Goal: Entertainment & Leisure: Browse casually

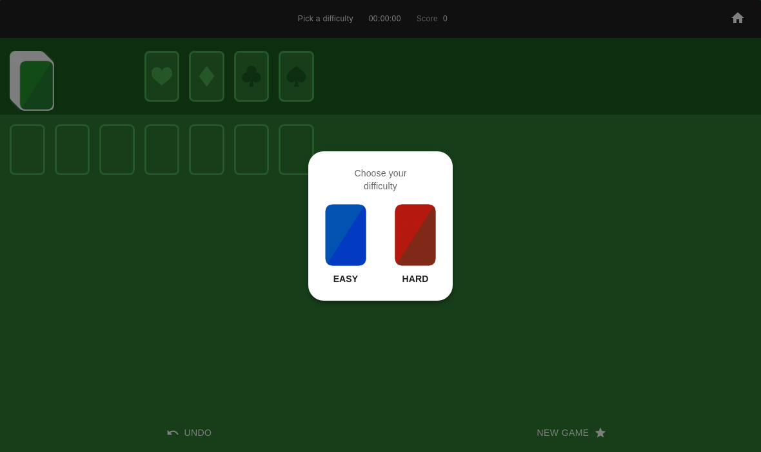
click at [424, 211] on img at bounding box center [415, 235] width 44 height 64
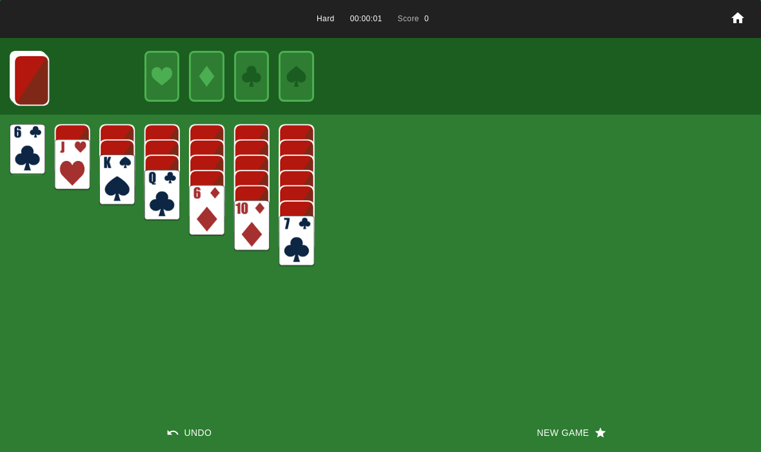
click at [545, 403] on div "Hard 00:00:01 Score 0 Undo New Game" at bounding box center [380, 226] width 761 height 452
click at [548, 437] on button "New Game" at bounding box center [570, 433] width 380 height 39
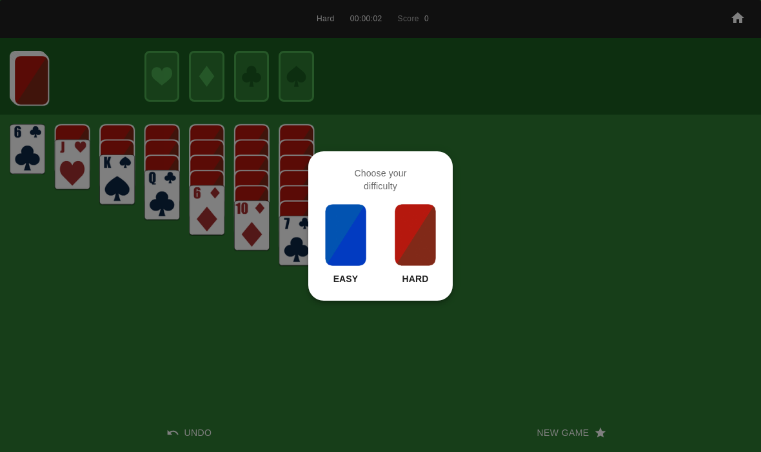
click at [412, 243] on img at bounding box center [415, 235] width 44 height 64
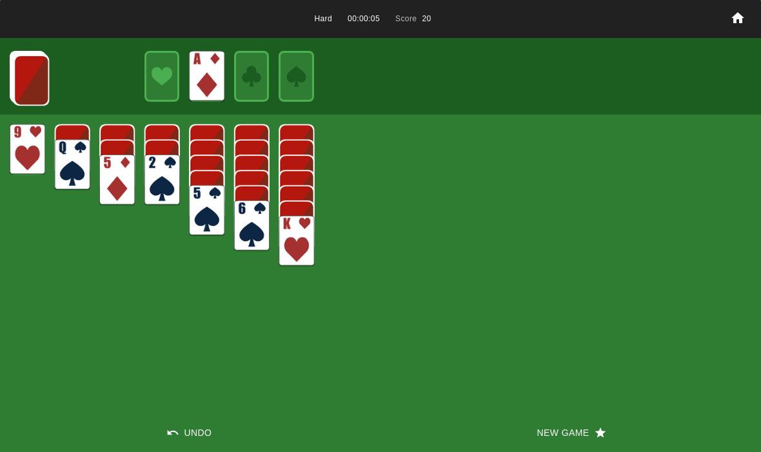
click at [26, 75] on img at bounding box center [31, 80] width 35 height 51
click at [24, 97] on img at bounding box center [31, 79] width 35 height 51
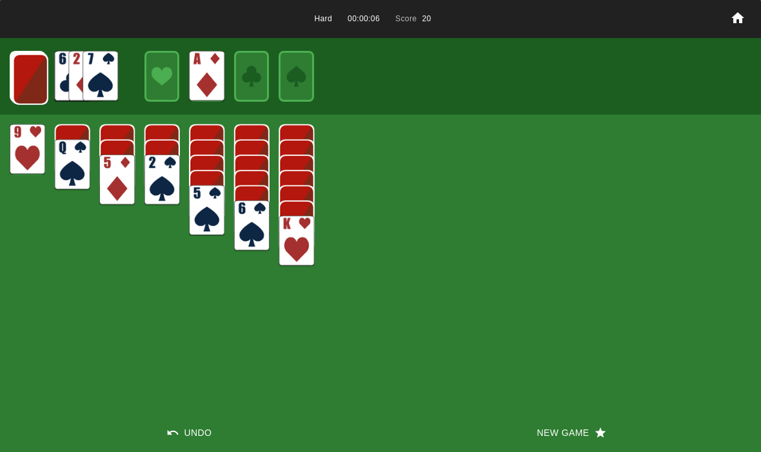
click at [26, 90] on img at bounding box center [30, 79] width 35 height 51
click at [44, 80] on img at bounding box center [29, 78] width 35 height 51
click at [22, 79] on img at bounding box center [29, 78] width 35 height 51
click at [26, 95] on img at bounding box center [28, 77] width 35 height 51
click at [23, 79] on img at bounding box center [27, 77] width 35 height 51
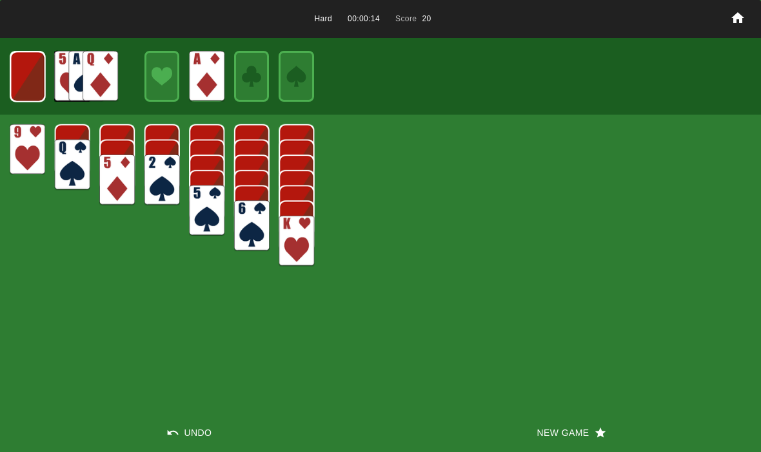
click at [36, 96] on img at bounding box center [27, 77] width 35 height 51
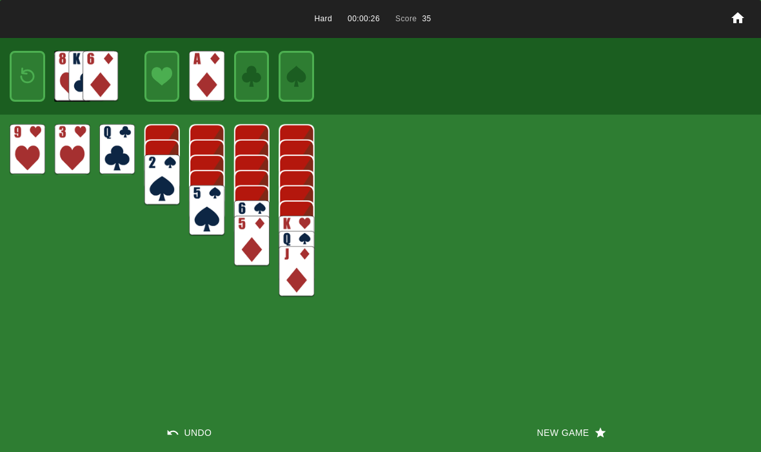
click at [29, 77] on img at bounding box center [27, 76] width 21 height 30
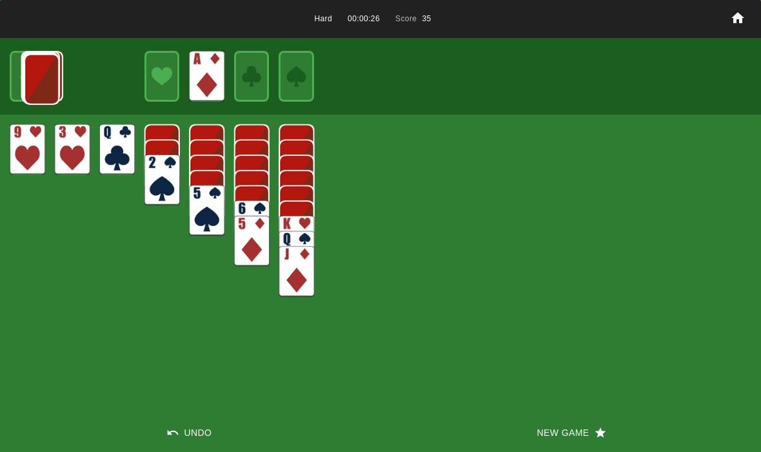
click at [24, 77] on img at bounding box center [41, 79] width 35 height 51
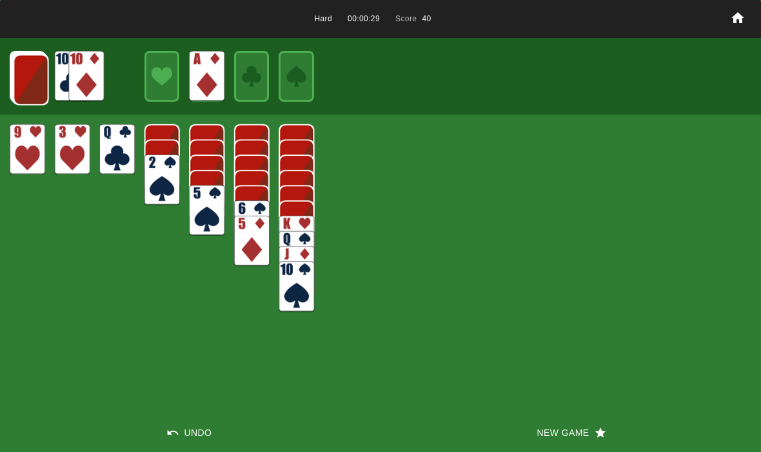
click at [24, 88] on img at bounding box center [31, 79] width 35 height 51
click at [30, 76] on img at bounding box center [30, 79] width 35 height 51
click at [32, 84] on img at bounding box center [29, 78] width 35 height 51
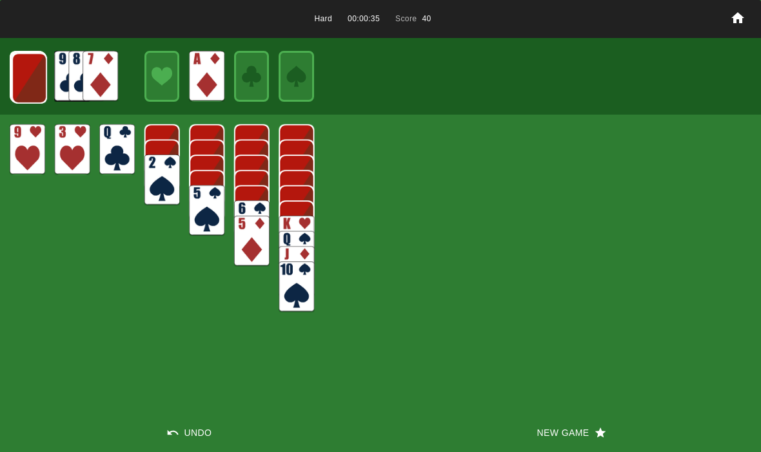
click at [33, 82] on img at bounding box center [29, 78] width 35 height 51
click at [33, 77] on img at bounding box center [28, 77] width 35 height 51
click at [32, 77] on img at bounding box center [27, 77] width 35 height 51
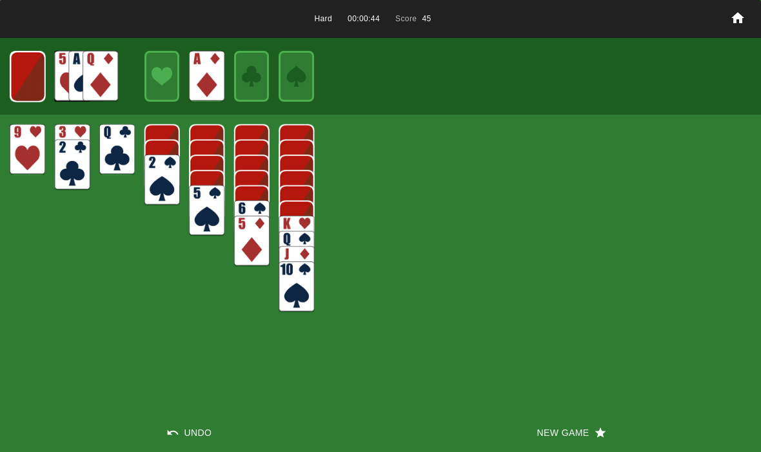
click at [39, 90] on img at bounding box center [27, 77] width 35 height 51
click at [29, 88] on img at bounding box center [27, 76] width 21 height 30
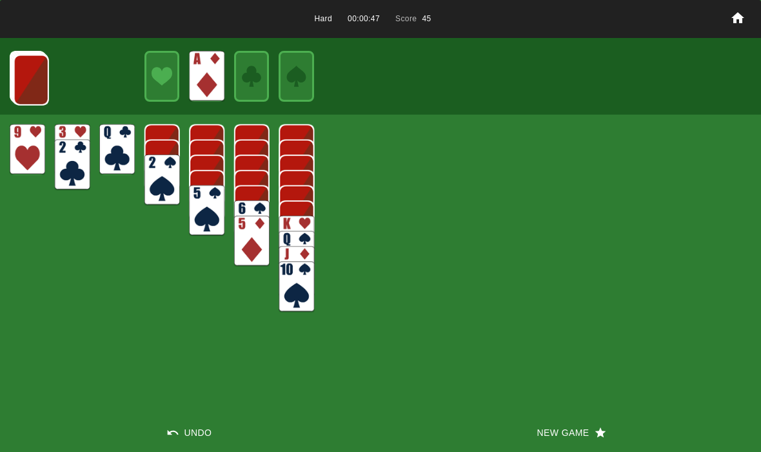
click at [24, 86] on img at bounding box center [31, 80] width 35 height 51
click at [32, 92] on img at bounding box center [30, 79] width 35 height 51
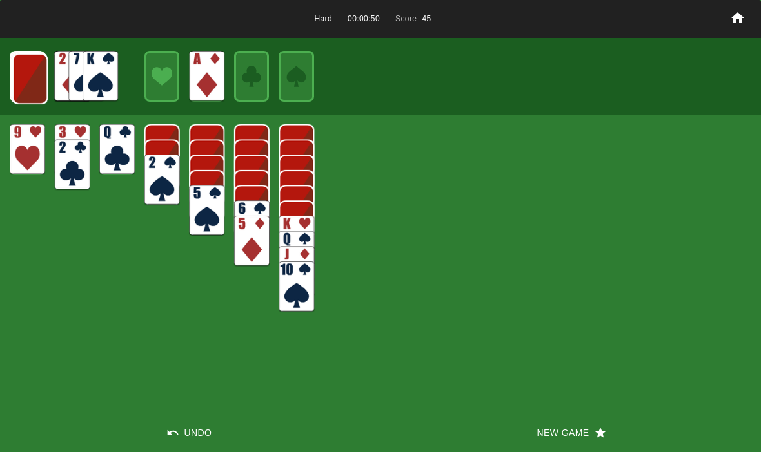
click at [21, 93] on img at bounding box center [29, 78] width 35 height 51
click at [26, 89] on img at bounding box center [29, 78] width 35 height 51
click at [29, 84] on img at bounding box center [29, 77] width 35 height 51
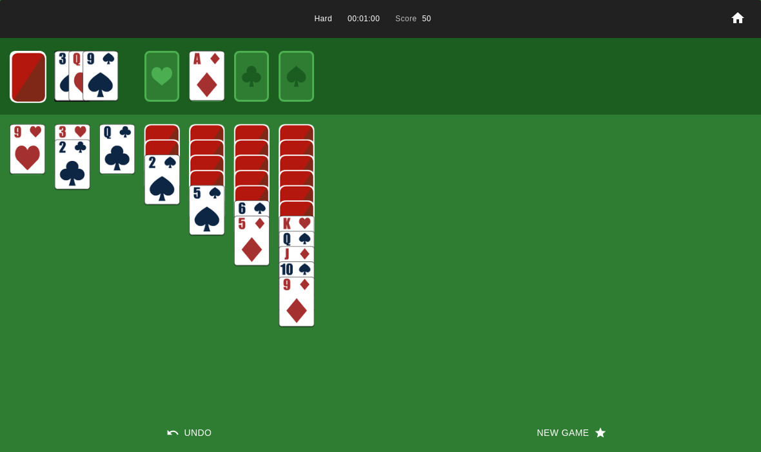
click at [32, 75] on img at bounding box center [28, 77] width 35 height 51
click at [28, 81] on img at bounding box center [27, 77] width 35 height 51
click at [23, 82] on img at bounding box center [27, 76] width 35 height 51
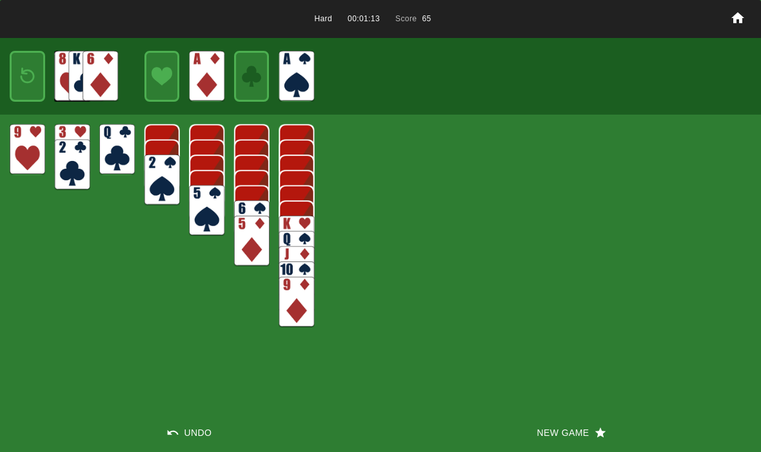
click at [28, 82] on img at bounding box center [27, 76] width 21 height 30
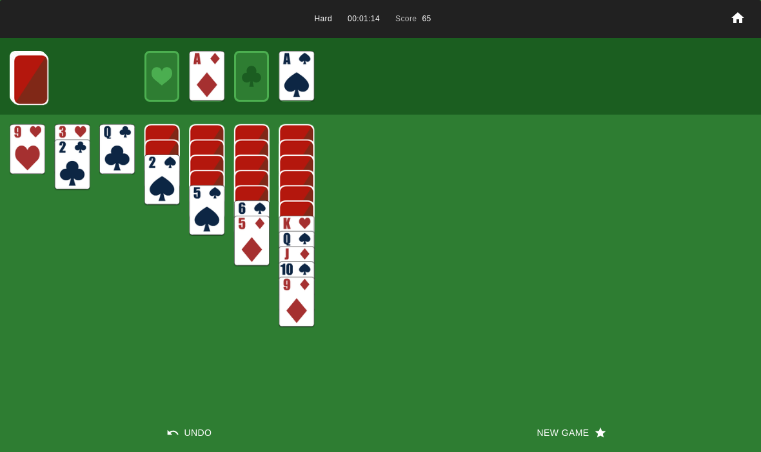
click at [23, 88] on img at bounding box center [30, 79] width 35 height 51
click at [23, 91] on img at bounding box center [29, 78] width 35 height 51
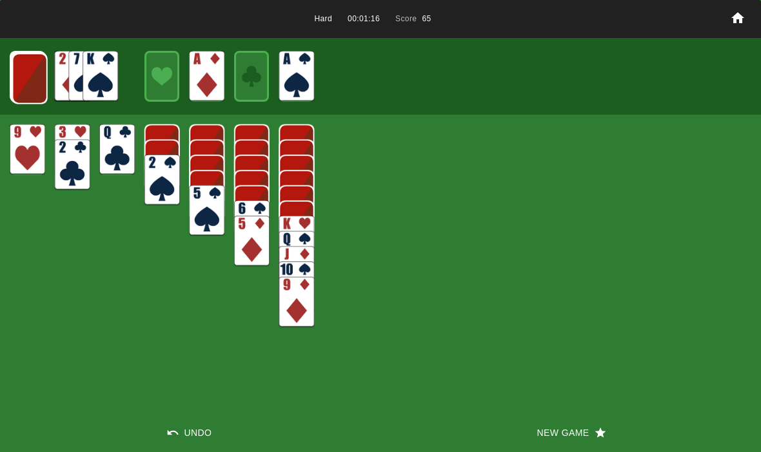
click at [29, 77] on img at bounding box center [29, 78] width 35 height 51
click at [26, 86] on img at bounding box center [29, 78] width 35 height 51
click at [28, 85] on img at bounding box center [28, 77] width 35 height 51
click at [22, 79] on img at bounding box center [27, 77] width 35 height 51
click at [32, 81] on img at bounding box center [27, 76] width 35 height 51
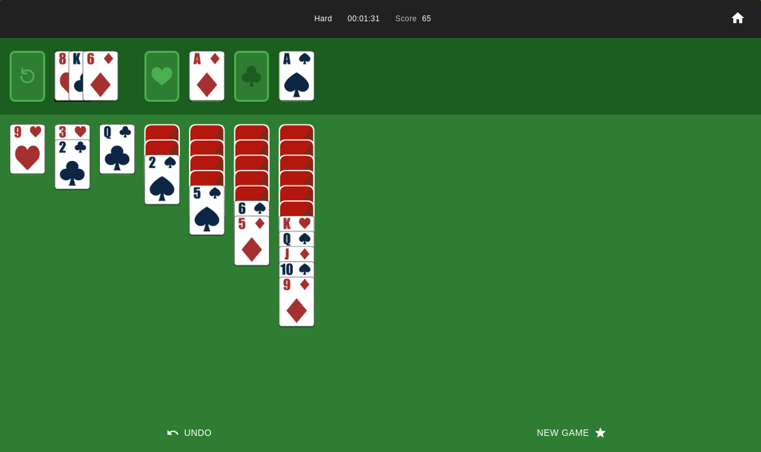
click at [549, 409] on div "Hard 00:01:31 Score 65 Undo New Game" at bounding box center [380, 226] width 761 height 452
click at [562, 440] on button "New Game" at bounding box center [570, 433] width 380 height 39
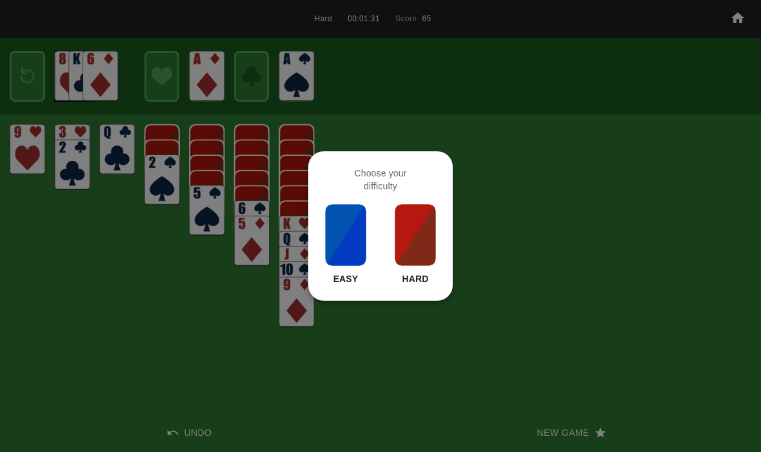
click at [418, 235] on img at bounding box center [415, 235] width 44 height 64
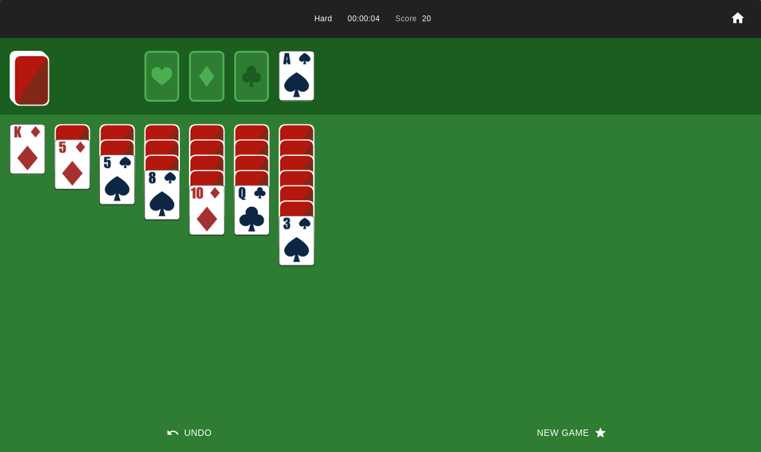
click at [41, 88] on img at bounding box center [31, 80] width 35 height 51
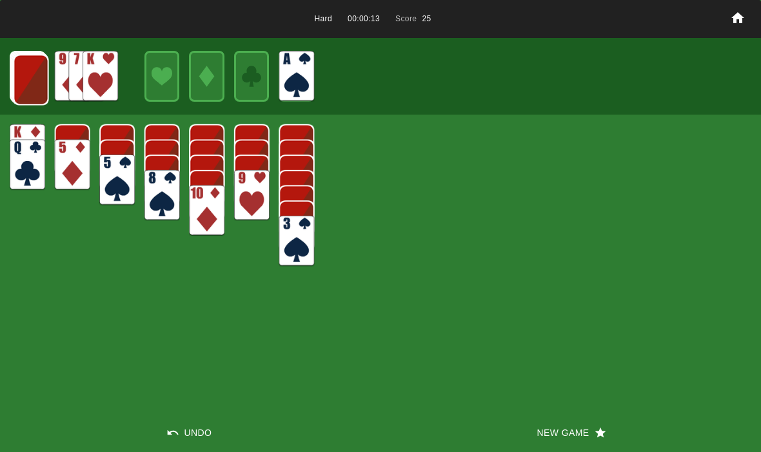
click at [24, 87] on img at bounding box center [31, 79] width 35 height 51
click at [26, 72] on img at bounding box center [30, 79] width 35 height 51
click at [33, 93] on img at bounding box center [29, 78] width 35 height 51
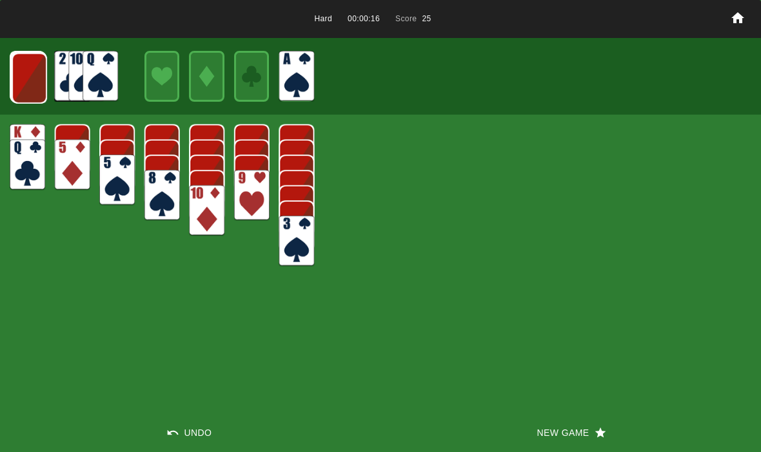
click at [30, 79] on img at bounding box center [29, 78] width 35 height 51
click at [26, 76] on img at bounding box center [28, 77] width 35 height 51
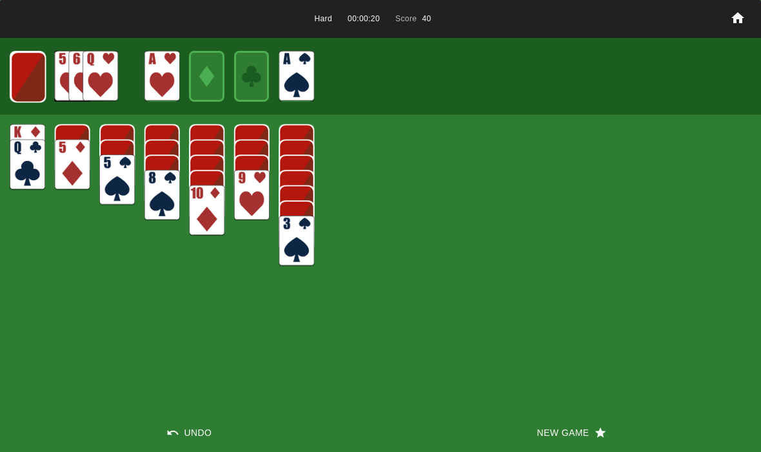
click at [25, 79] on img at bounding box center [27, 77] width 35 height 51
click at [32, 69] on img at bounding box center [27, 77] width 35 height 51
click at [23, 66] on img at bounding box center [27, 76] width 21 height 30
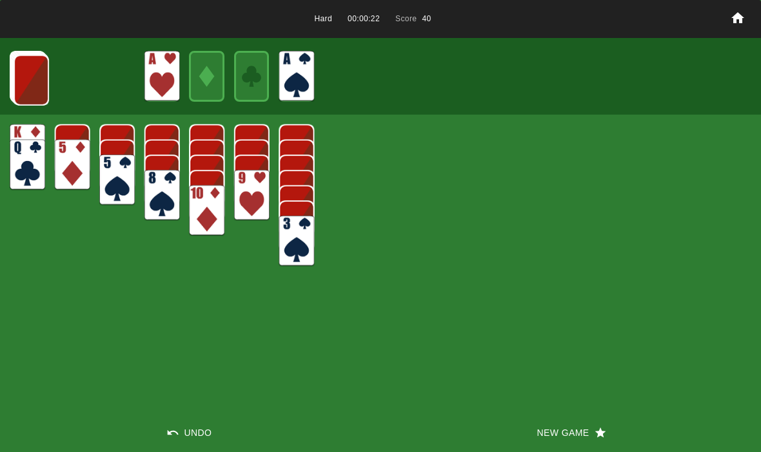
click at [34, 81] on img at bounding box center [31, 80] width 35 height 51
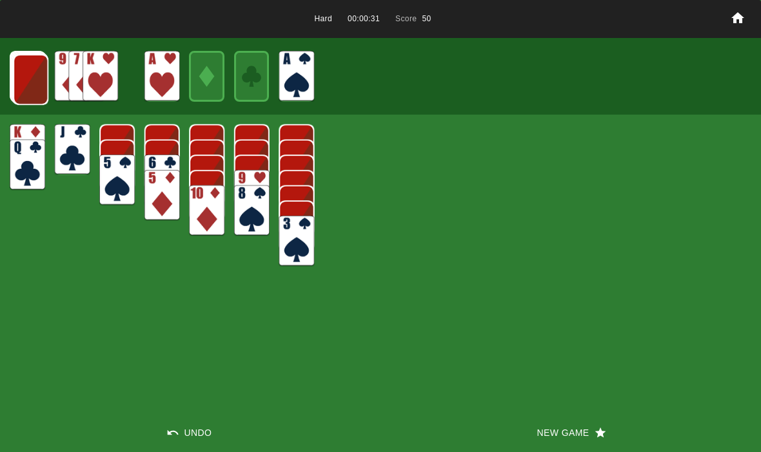
click at [23, 73] on img at bounding box center [30, 79] width 35 height 51
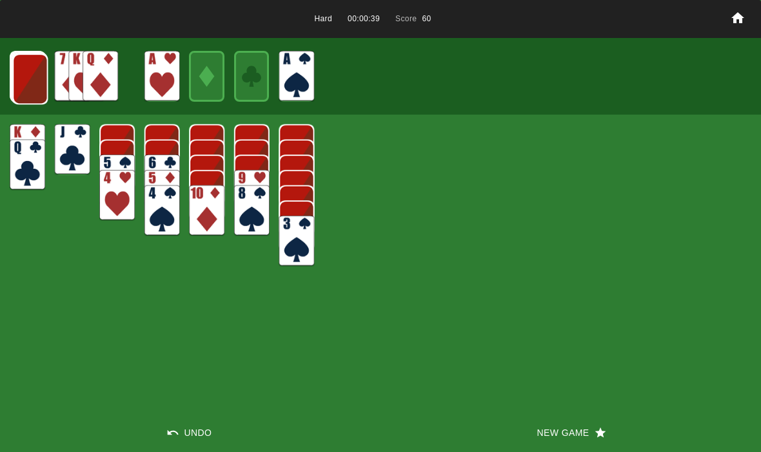
click at [31, 72] on img at bounding box center [29, 78] width 35 height 51
click at [19, 76] on img at bounding box center [29, 78] width 35 height 51
click at [27, 76] on img at bounding box center [29, 78] width 35 height 51
click at [26, 72] on img at bounding box center [28, 77] width 35 height 51
click at [32, 81] on img at bounding box center [27, 77] width 35 height 51
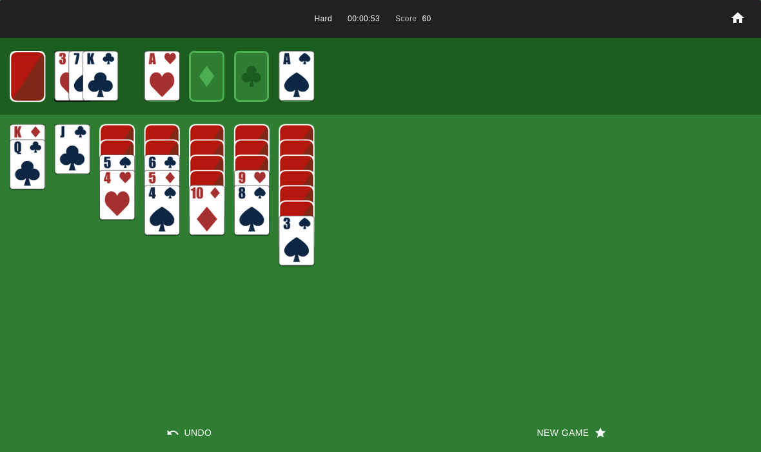
click at [37, 73] on img at bounding box center [27, 76] width 35 height 51
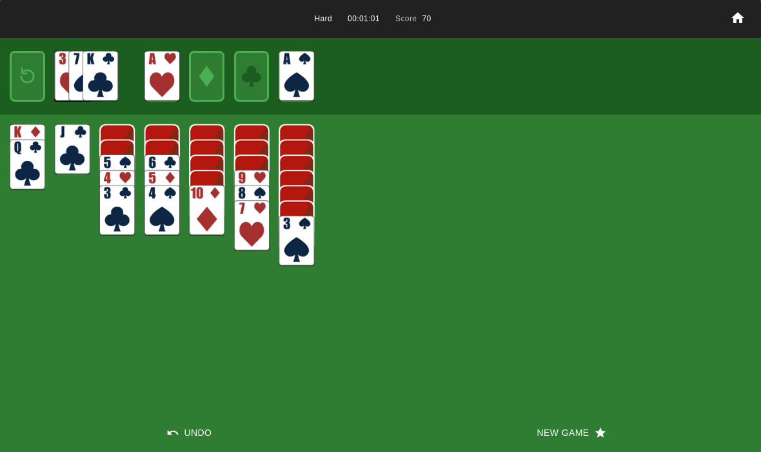
click at [24, 72] on img at bounding box center [27, 76] width 21 height 30
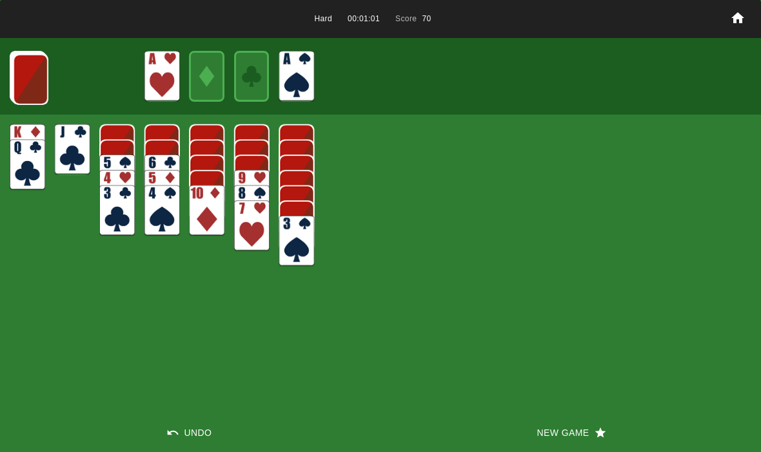
click at [30, 79] on img at bounding box center [30, 79] width 35 height 51
click at [24, 70] on img at bounding box center [29, 78] width 35 height 51
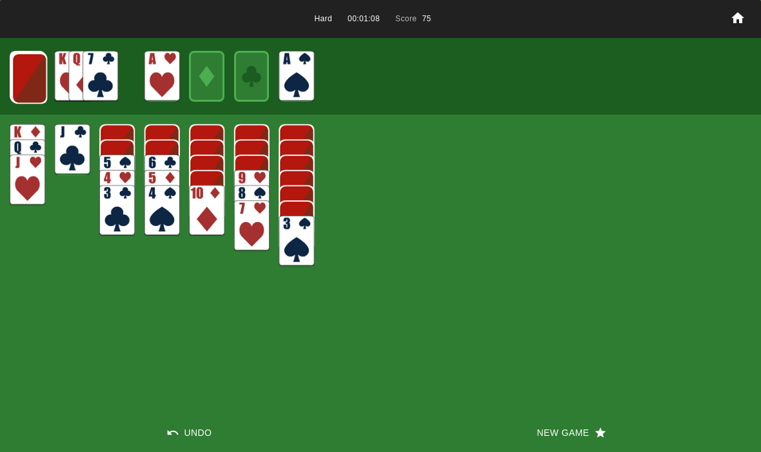
click at [34, 81] on img at bounding box center [29, 78] width 35 height 51
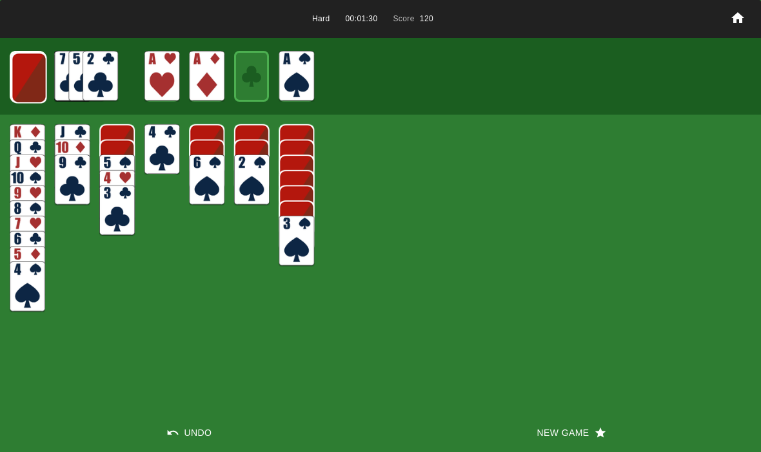
click at [30, 75] on img at bounding box center [29, 77] width 35 height 51
click at [41, 82] on img at bounding box center [28, 77] width 35 height 51
click at [29, 86] on img at bounding box center [27, 77] width 35 height 51
click at [24, 84] on img at bounding box center [27, 76] width 35 height 51
click at [37, 90] on img at bounding box center [27, 76] width 21 height 30
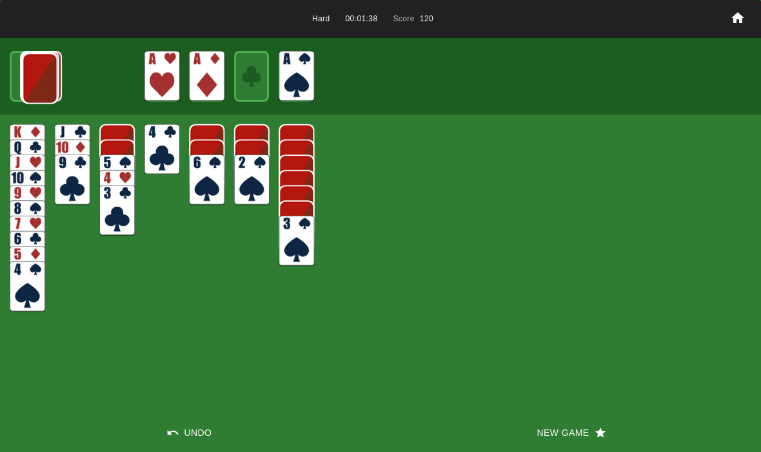
click at [26, 90] on img at bounding box center [39, 78] width 35 height 51
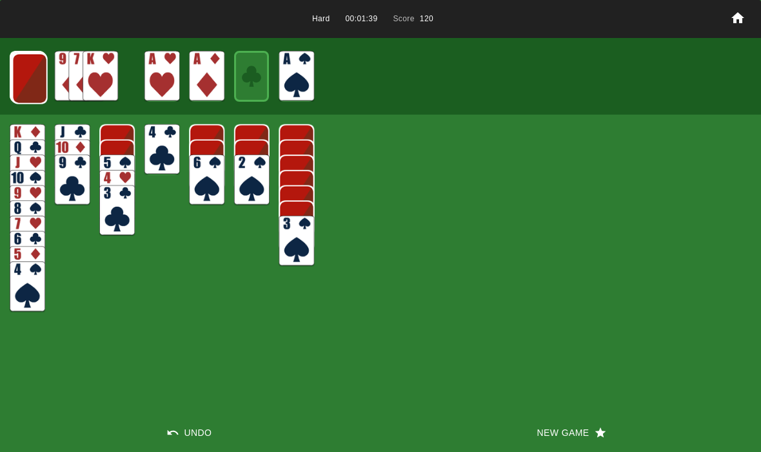
click at [35, 90] on img at bounding box center [29, 78] width 35 height 51
click at [23, 92] on img at bounding box center [29, 78] width 35 height 51
click at [23, 86] on img at bounding box center [28, 77] width 35 height 51
click at [25, 78] on img at bounding box center [27, 77] width 35 height 51
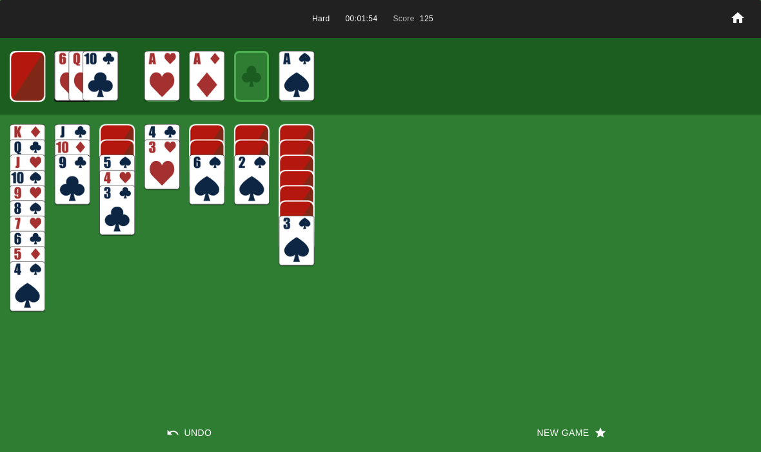
click at [38, 94] on img at bounding box center [27, 76] width 35 height 51
click at [29, 88] on img at bounding box center [27, 76] width 21 height 30
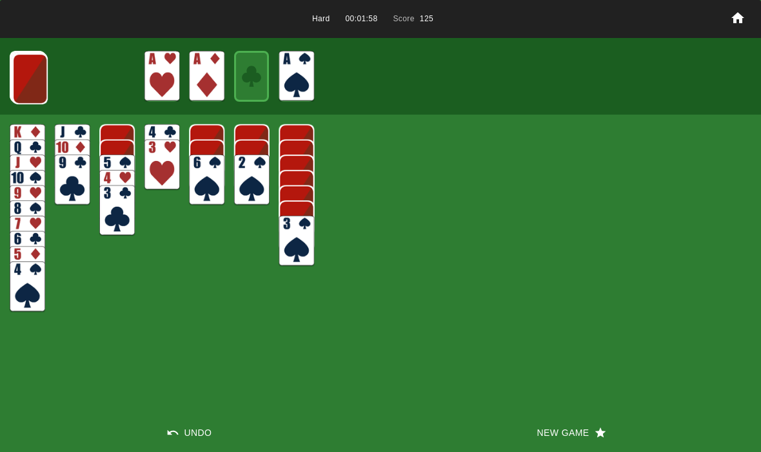
click at [21, 82] on img at bounding box center [29, 78] width 35 height 51
click at [14, 68] on img at bounding box center [29, 78] width 35 height 51
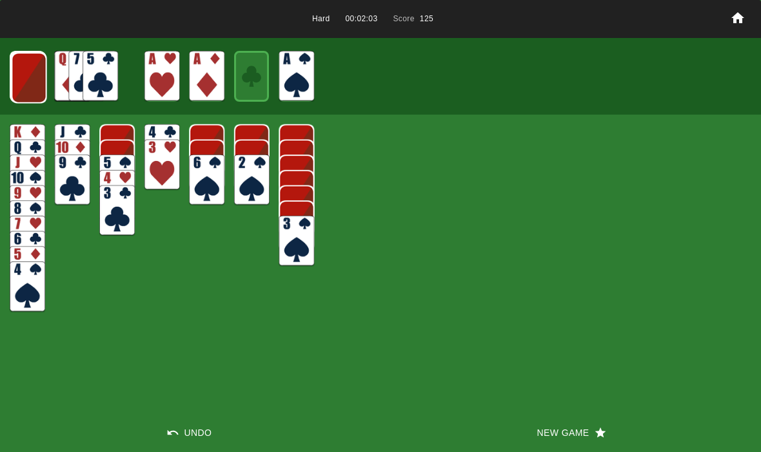
click at [19, 79] on img at bounding box center [29, 77] width 35 height 51
click at [12, 78] on img at bounding box center [28, 77] width 35 height 51
click at [17, 73] on img at bounding box center [27, 77] width 35 height 51
click at [11, 73] on img at bounding box center [27, 76] width 35 height 51
click at [11, 72] on div at bounding box center [27, 76] width 35 height 51
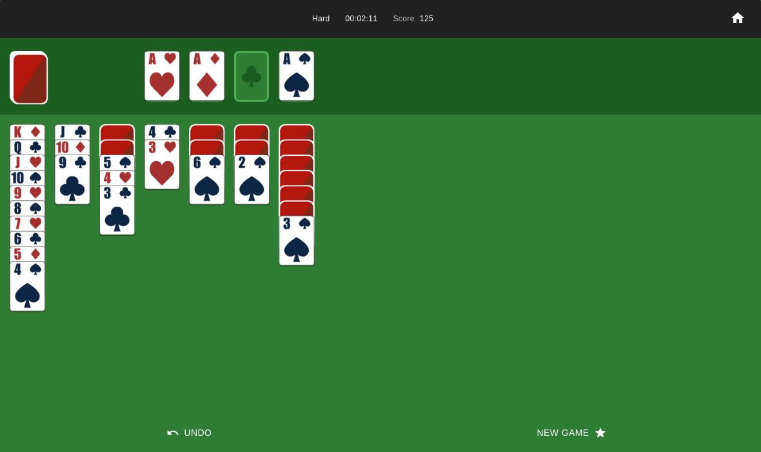
click at [541, 447] on button "New Game" at bounding box center [570, 433] width 380 height 39
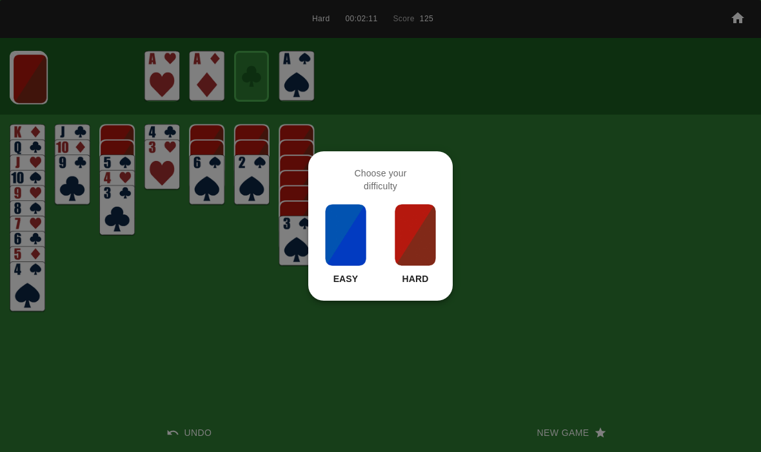
click at [410, 233] on img at bounding box center [415, 235] width 44 height 64
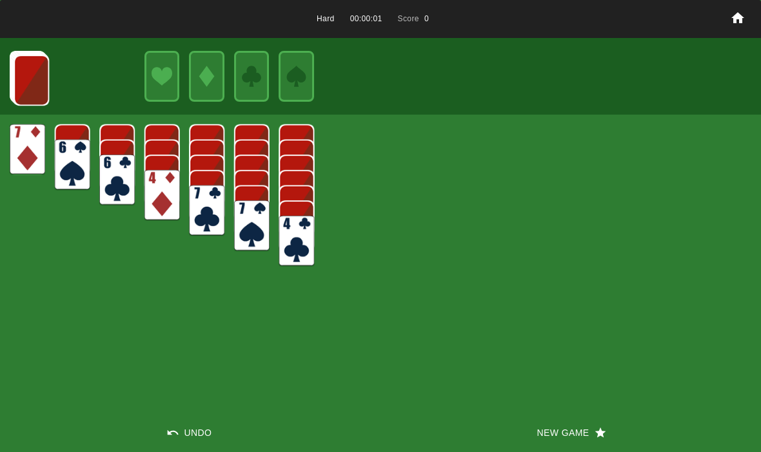
click at [585, 448] on button "New Game" at bounding box center [570, 433] width 380 height 39
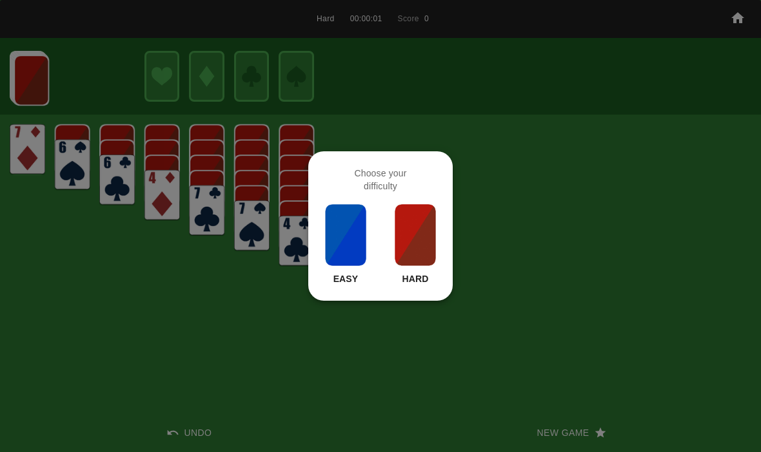
click at [412, 235] on img at bounding box center [415, 235] width 44 height 64
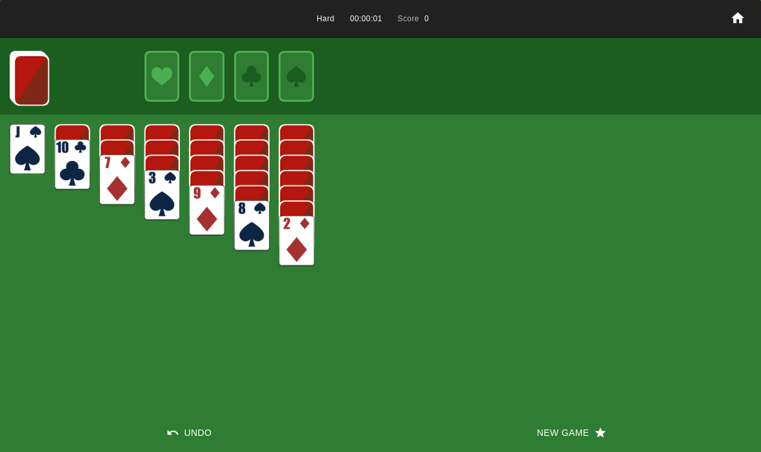
click at [568, 425] on button "New Game" at bounding box center [570, 433] width 380 height 39
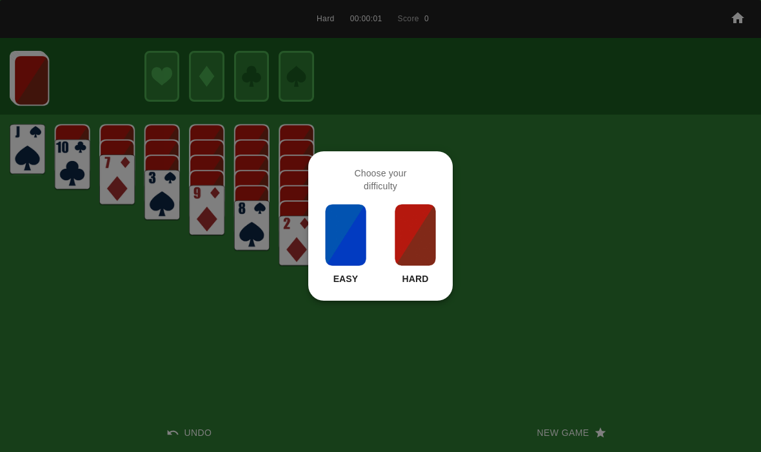
click at [394, 233] on img at bounding box center [415, 235] width 44 height 64
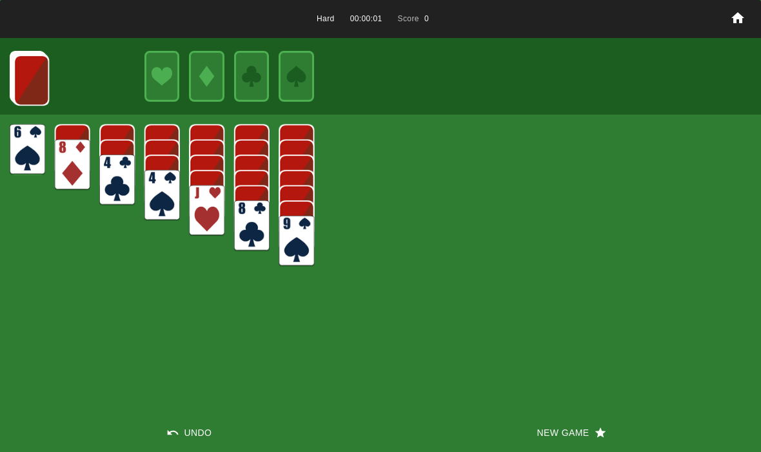
click at [566, 427] on button "New Game" at bounding box center [570, 433] width 380 height 39
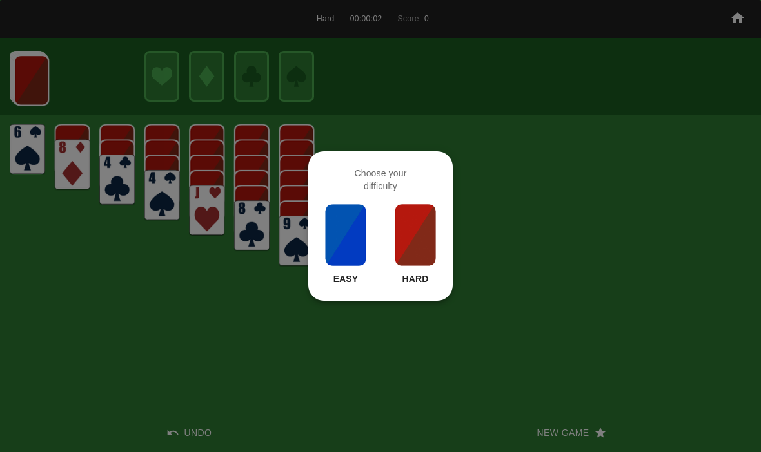
click at [414, 250] on img at bounding box center [415, 235] width 44 height 64
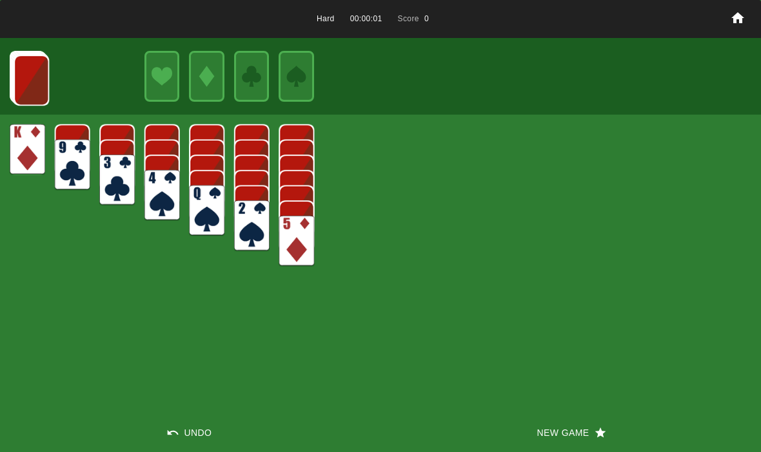
click at [569, 429] on button "New Game" at bounding box center [570, 433] width 380 height 39
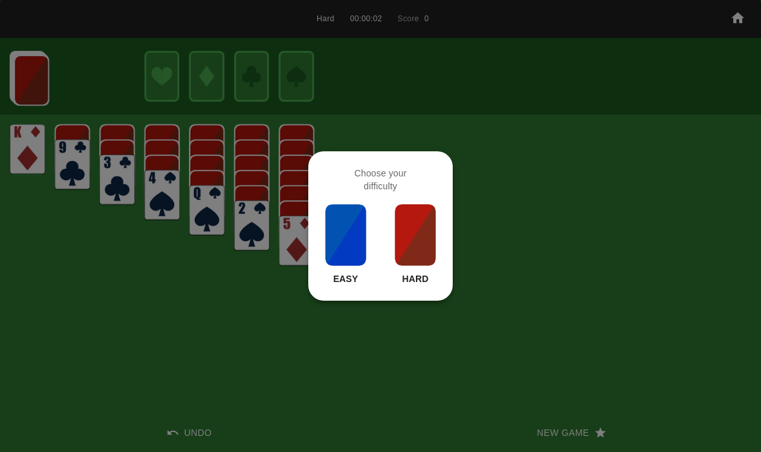
click at [408, 247] on img at bounding box center [415, 235] width 44 height 64
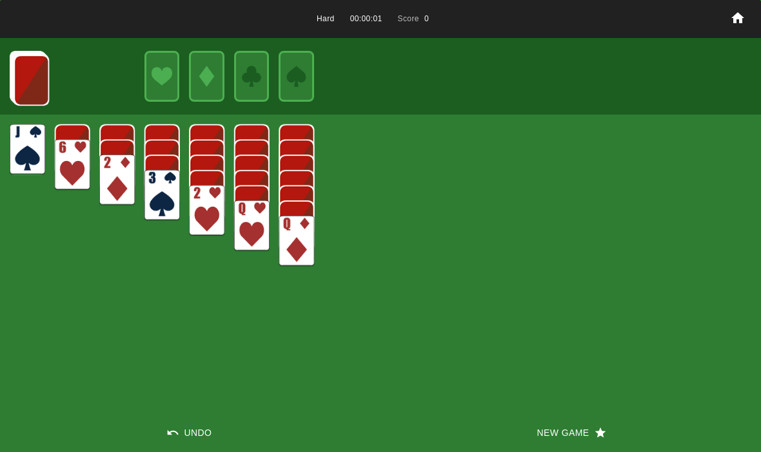
click at [559, 431] on button "New Game" at bounding box center [570, 433] width 380 height 39
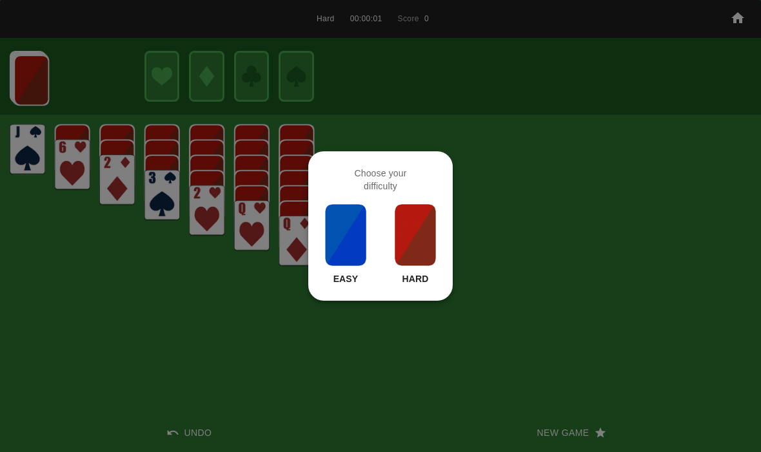
click at [412, 244] on img at bounding box center [415, 235] width 44 height 64
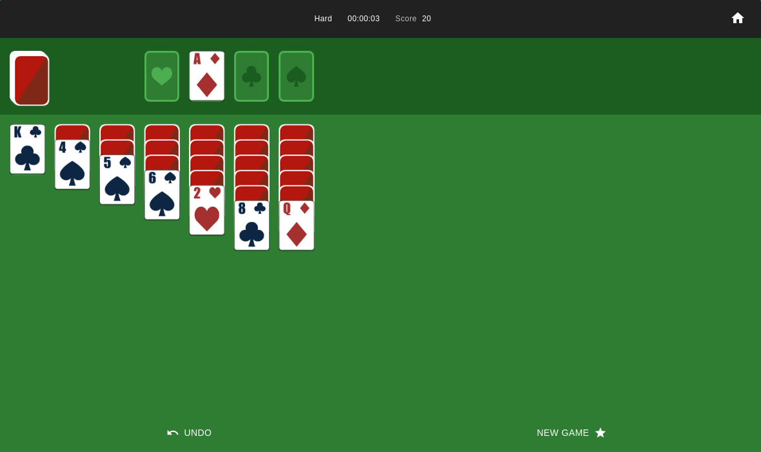
click at [35, 73] on img at bounding box center [31, 80] width 35 height 51
click at [28, 70] on img at bounding box center [31, 79] width 35 height 51
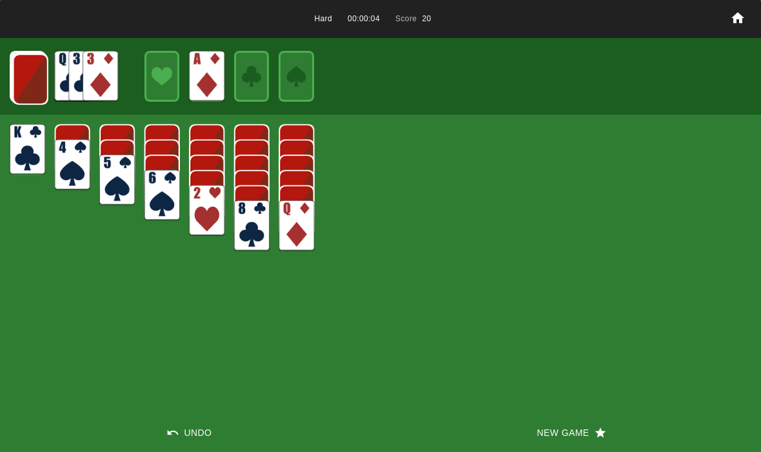
click at [26, 77] on img at bounding box center [30, 79] width 35 height 51
click at [22, 73] on img at bounding box center [29, 78] width 35 height 51
click at [32, 84] on img at bounding box center [29, 78] width 35 height 51
click at [30, 87] on img at bounding box center [28, 77] width 35 height 51
click at [21, 75] on img at bounding box center [27, 77] width 35 height 51
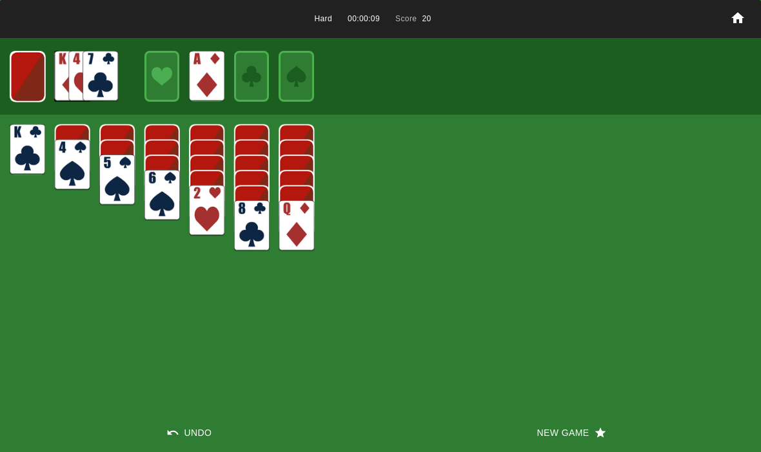
click at [23, 79] on img at bounding box center [27, 77] width 35 height 51
click at [23, 75] on img at bounding box center [27, 76] width 21 height 30
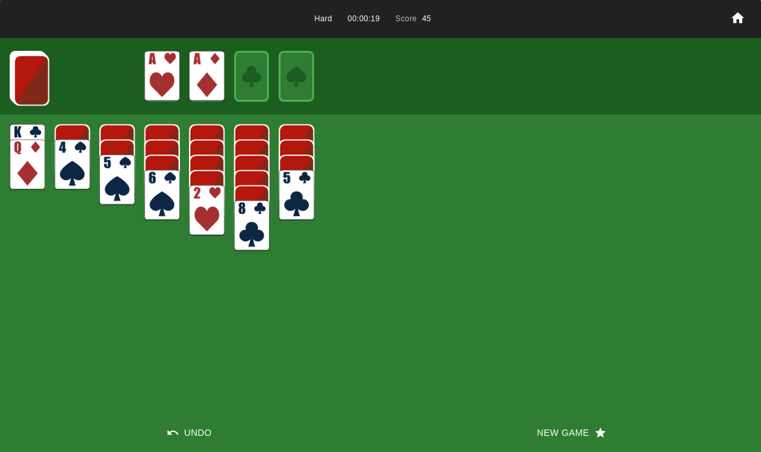
click at [28, 90] on img at bounding box center [31, 80] width 35 height 51
click at [27, 77] on img at bounding box center [31, 79] width 35 height 51
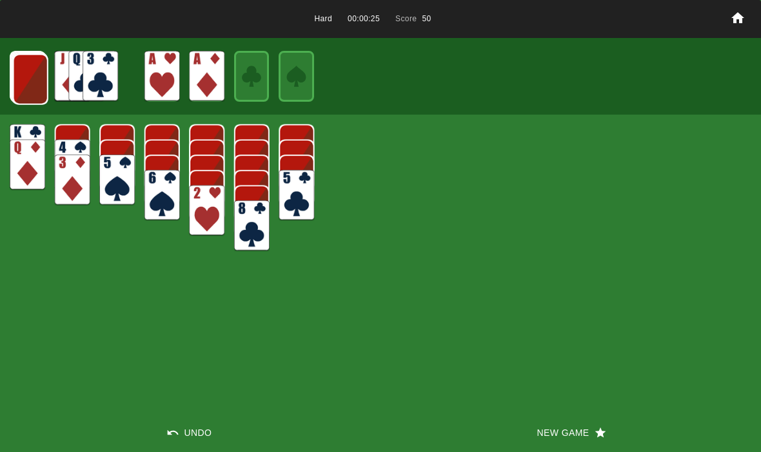
click at [31, 79] on img at bounding box center [30, 79] width 35 height 51
click at [28, 83] on img at bounding box center [29, 78] width 35 height 51
click at [26, 72] on img at bounding box center [29, 78] width 35 height 51
click at [36, 73] on img at bounding box center [28, 77] width 35 height 51
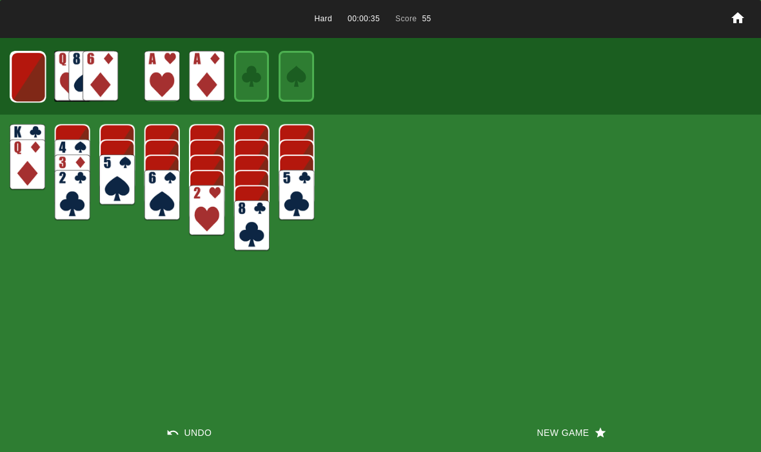
click at [32, 90] on img at bounding box center [27, 77] width 35 height 51
click at [30, 75] on img at bounding box center [27, 77] width 35 height 51
click at [30, 85] on img at bounding box center [27, 76] width 21 height 30
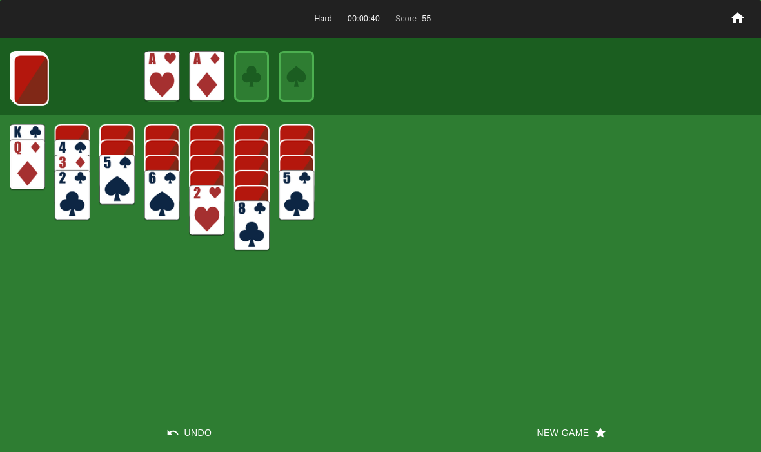
click at [28, 79] on img at bounding box center [31, 80] width 35 height 51
click at [22, 42] on div at bounding box center [380, 76] width 761 height 76
click at [28, 78] on img at bounding box center [30, 79] width 35 height 51
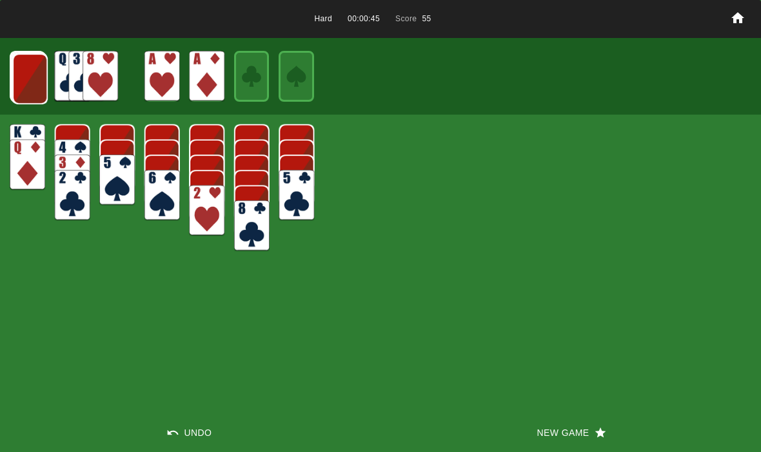
click at [46, 92] on img at bounding box center [29, 78] width 35 height 51
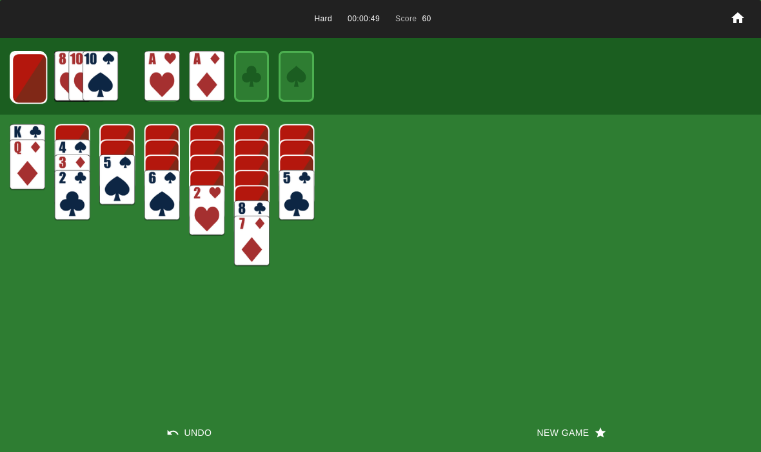
click at [34, 88] on img at bounding box center [29, 78] width 35 height 51
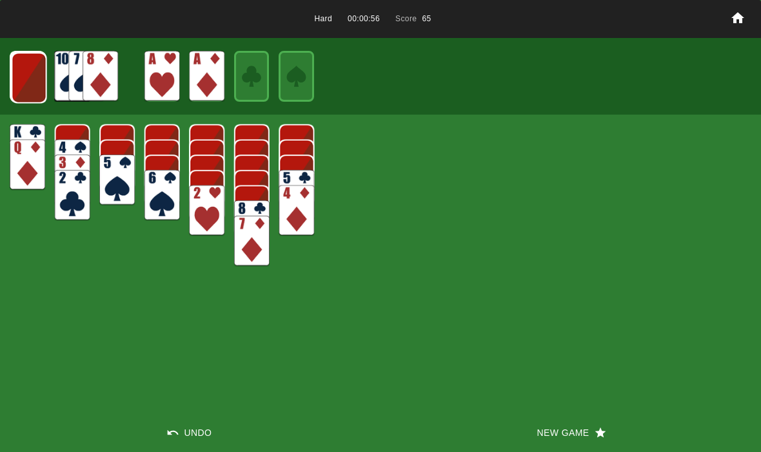
click at [30, 72] on img at bounding box center [29, 77] width 35 height 51
click at [32, 79] on img at bounding box center [28, 77] width 35 height 51
click at [37, 81] on img at bounding box center [27, 77] width 35 height 51
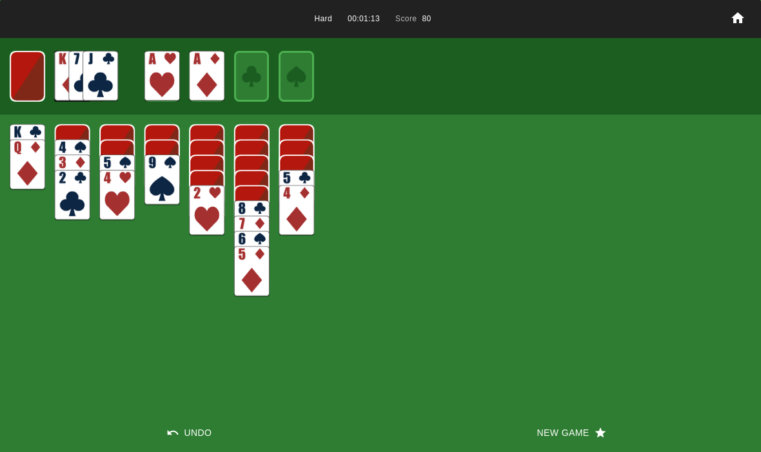
click at [21, 85] on img at bounding box center [27, 76] width 35 height 51
click at [29, 75] on img at bounding box center [27, 76] width 21 height 30
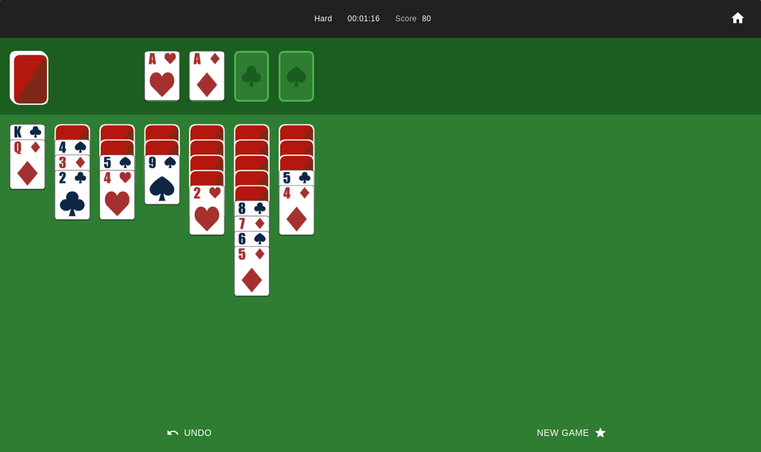
click at [31, 73] on img at bounding box center [30, 79] width 35 height 51
click at [23, 80] on img at bounding box center [29, 78] width 35 height 51
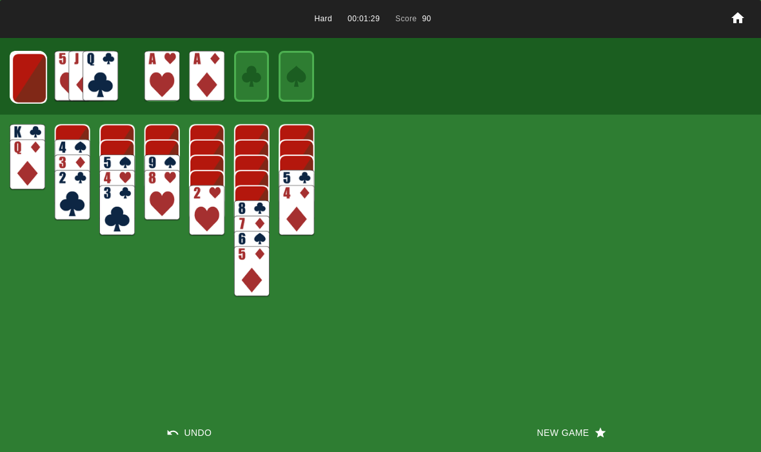
click at [28, 88] on img at bounding box center [29, 78] width 35 height 51
click at [38, 60] on img at bounding box center [28, 77] width 35 height 51
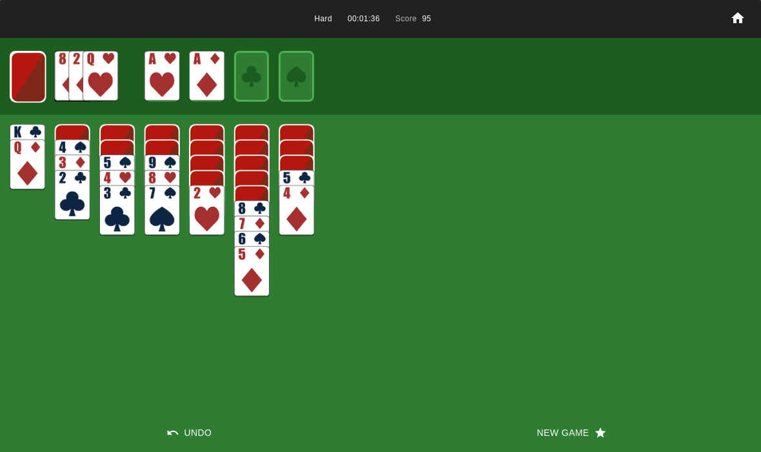
click at [28, 87] on img at bounding box center [27, 77] width 35 height 51
click at [35, 75] on img at bounding box center [27, 77] width 35 height 51
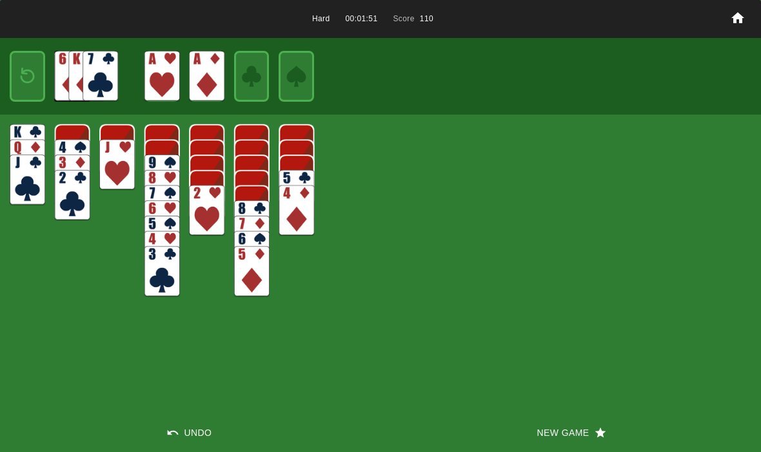
click at [182, 435] on button "Undo" at bounding box center [190, 433] width 380 height 39
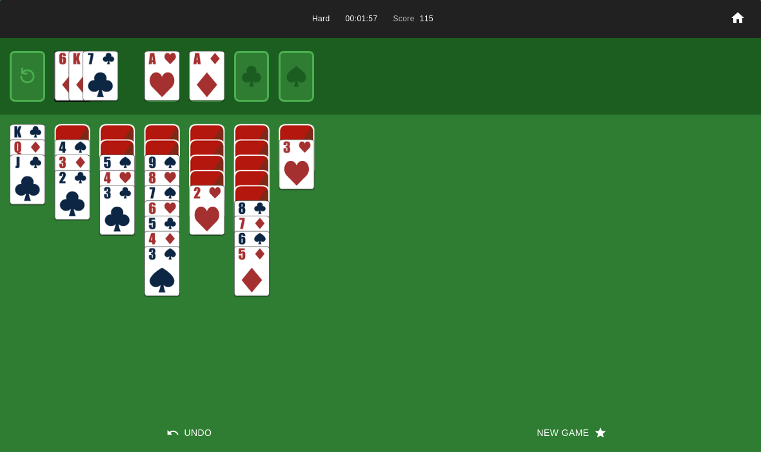
click at [181, 427] on button "Undo" at bounding box center [190, 433] width 380 height 39
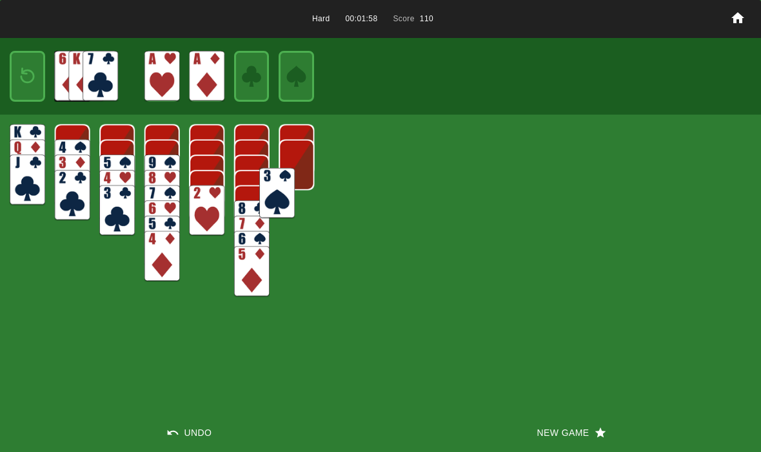
click at [177, 419] on button "Undo" at bounding box center [190, 433] width 380 height 39
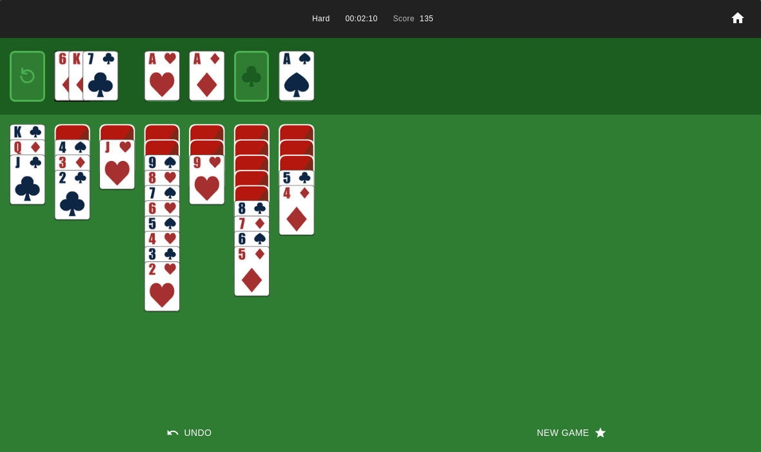
click at [181, 429] on button "Undo" at bounding box center [190, 433] width 380 height 39
click at [174, 429] on icon "button" at bounding box center [172, 433] width 13 height 13
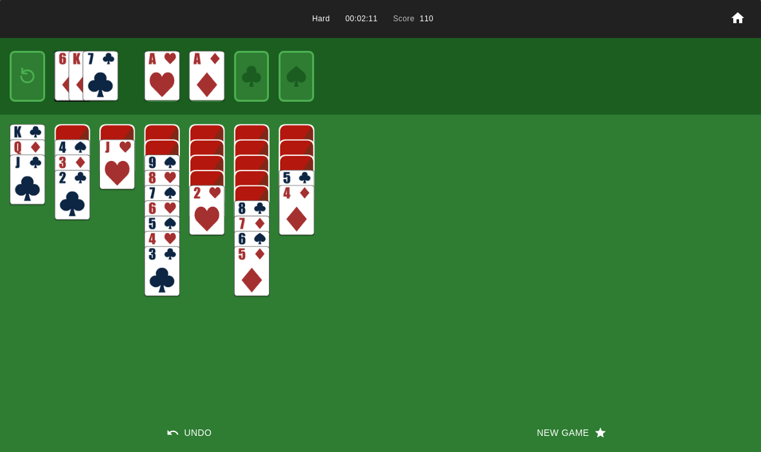
click at [170, 420] on button "Undo" at bounding box center [190, 433] width 380 height 39
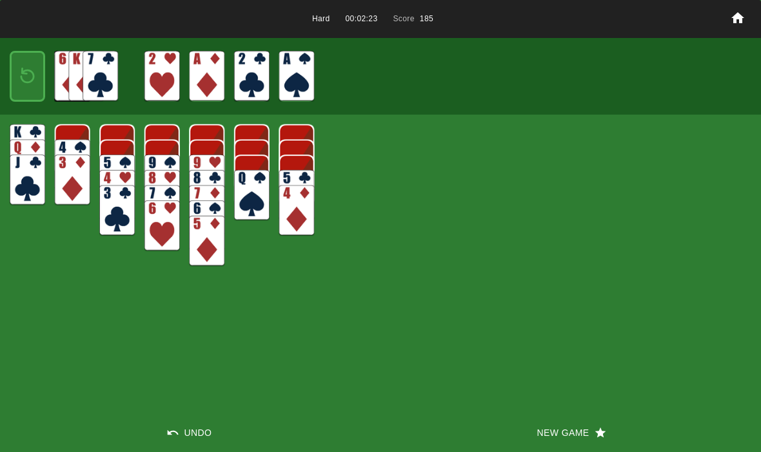
click at [24, 77] on img at bounding box center [27, 76] width 21 height 30
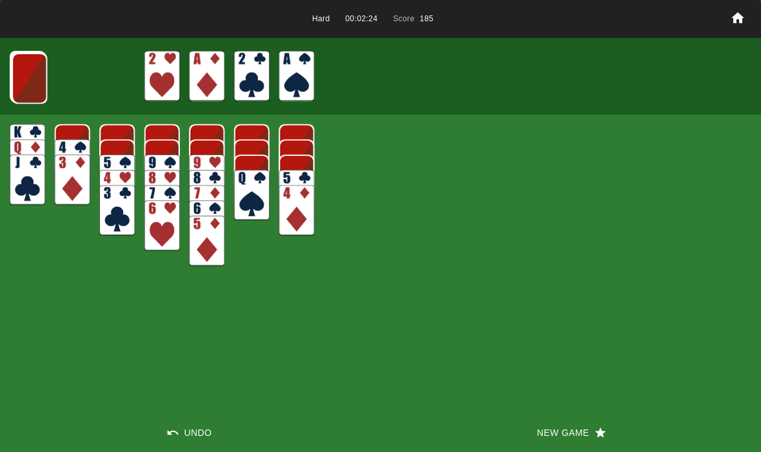
click at [26, 77] on img at bounding box center [29, 78] width 35 height 51
click at [23, 70] on img at bounding box center [29, 77] width 35 height 51
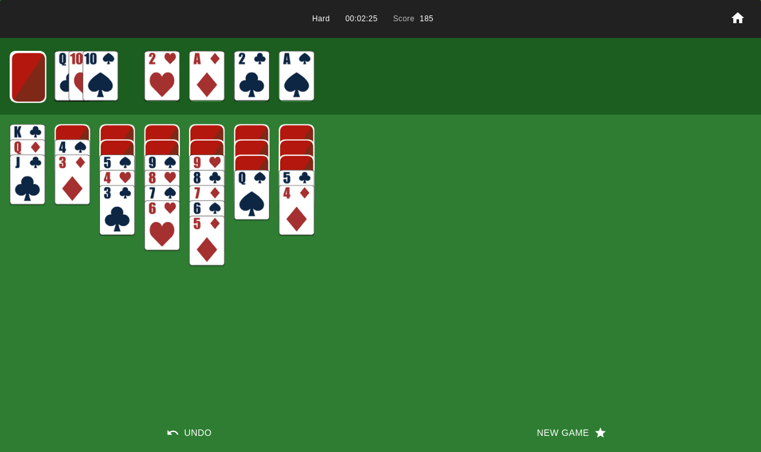
click at [21, 84] on img at bounding box center [28, 77] width 35 height 51
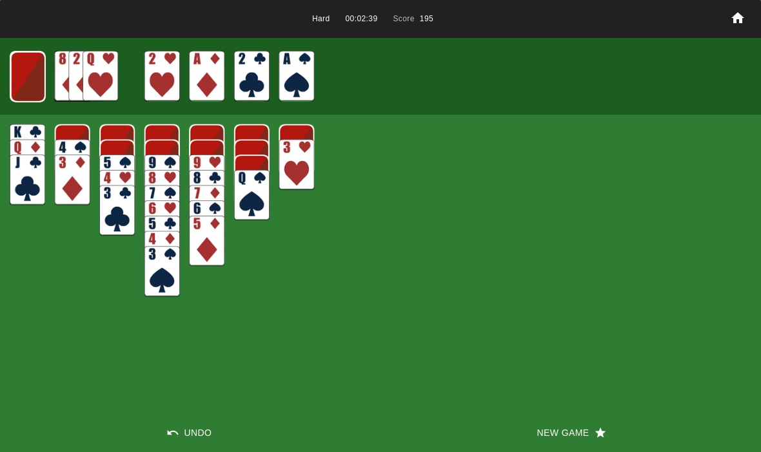
click at [26, 78] on img at bounding box center [27, 77] width 35 height 51
click at [24, 84] on img at bounding box center [27, 76] width 35 height 51
click at [24, 75] on img at bounding box center [27, 76] width 21 height 30
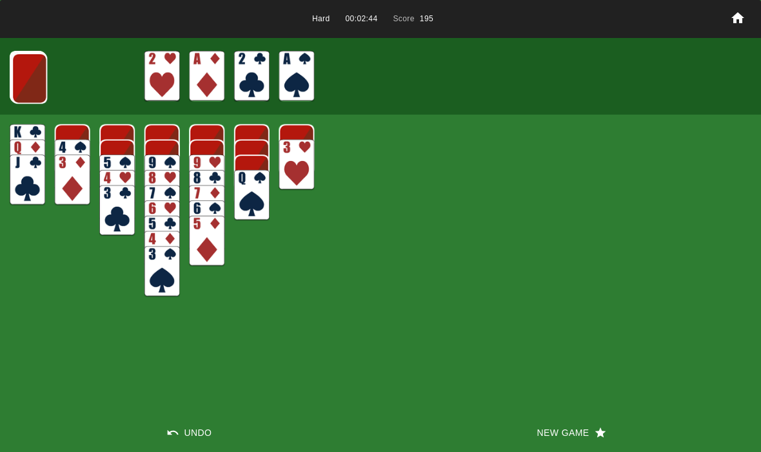
click at [23, 74] on img at bounding box center [29, 78] width 35 height 51
click at [23, 79] on img at bounding box center [29, 77] width 35 height 51
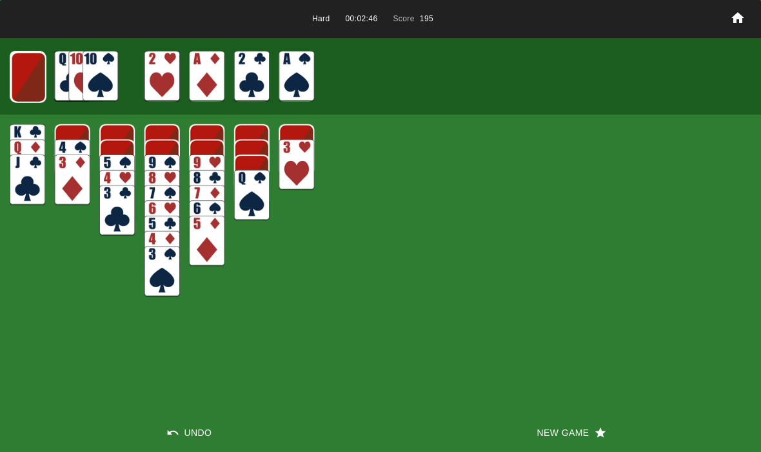
click at [31, 80] on img at bounding box center [28, 77] width 35 height 51
click at [26, 82] on img at bounding box center [27, 77] width 35 height 51
click at [563, 440] on button "New Game" at bounding box center [570, 433] width 380 height 39
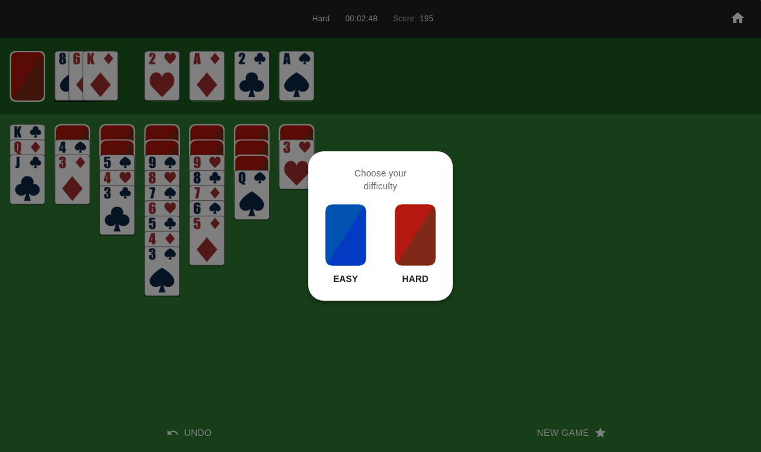
click at [384, 235] on div "Easy Hard" at bounding box center [380, 244] width 113 height 82
click at [420, 260] on img at bounding box center [415, 235] width 44 height 64
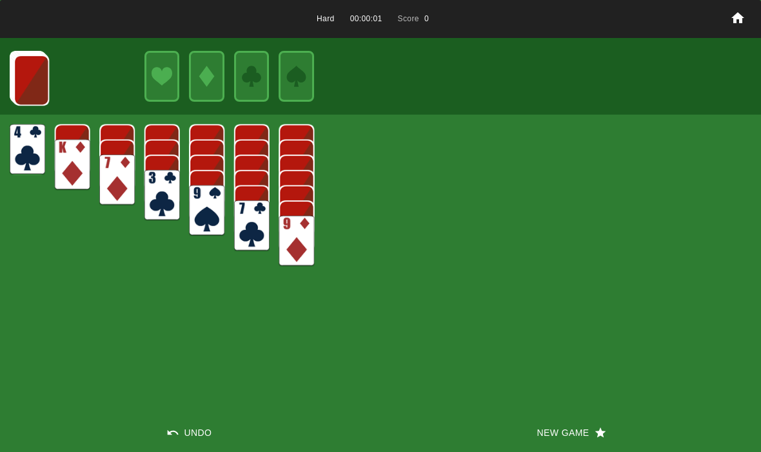
click at [541, 416] on button "New Game" at bounding box center [570, 433] width 380 height 39
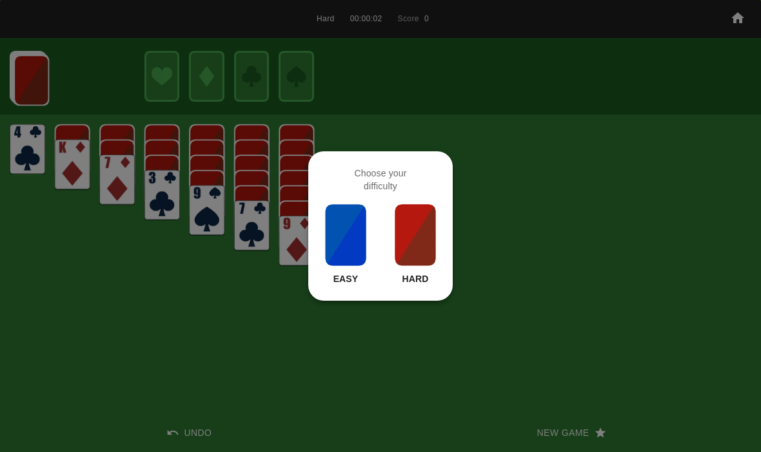
click at [416, 252] on img at bounding box center [415, 235] width 44 height 64
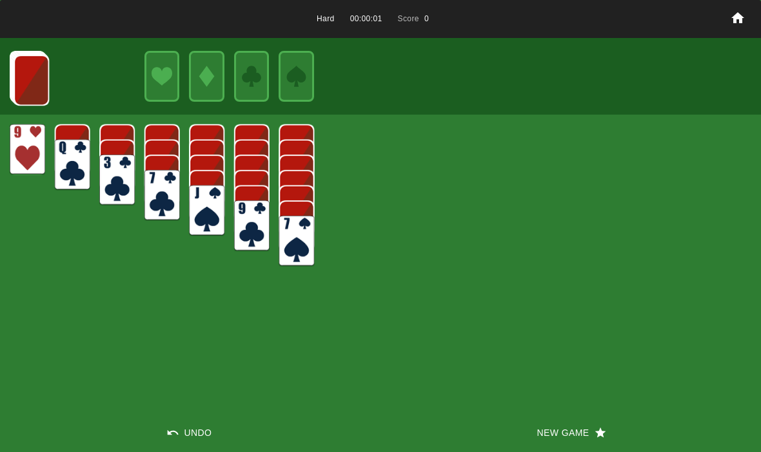
click at [554, 443] on button "New Game" at bounding box center [570, 433] width 380 height 39
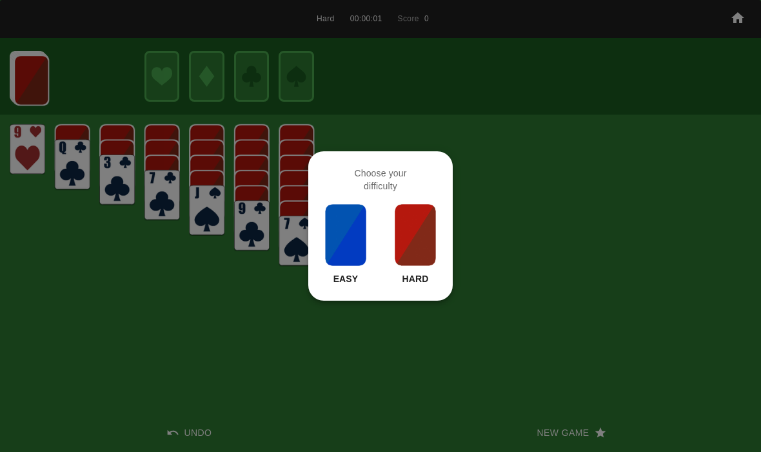
click at [407, 244] on img at bounding box center [415, 235] width 44 height 64
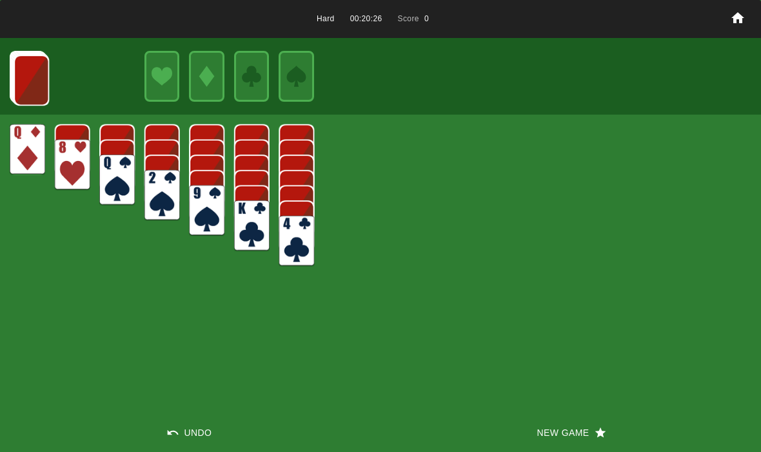
click at [584, 434] on button "New Game" at bounding box center [570, 433] width 380 height 39
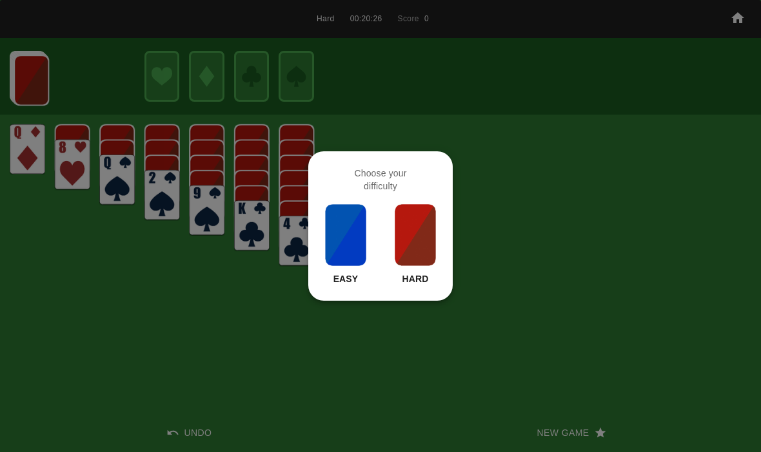
click at [394, 208] on img at bounding box center [415, 235] width 44 height 64
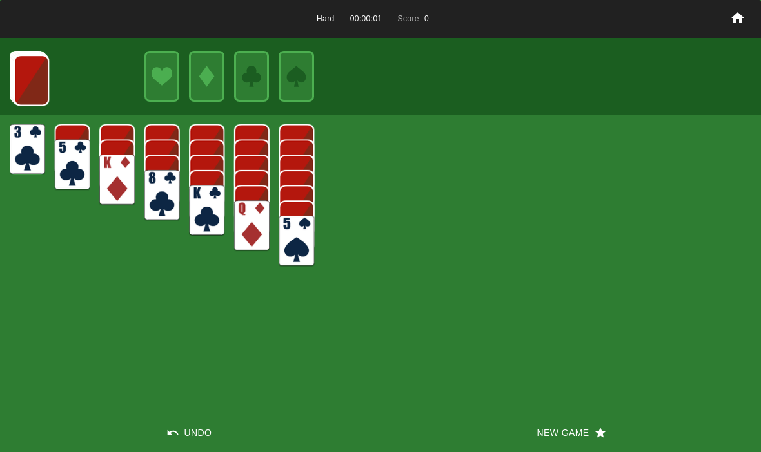
click at [565, 436] on button "New Game" at bounding box center [570, 433] width 380 height 39
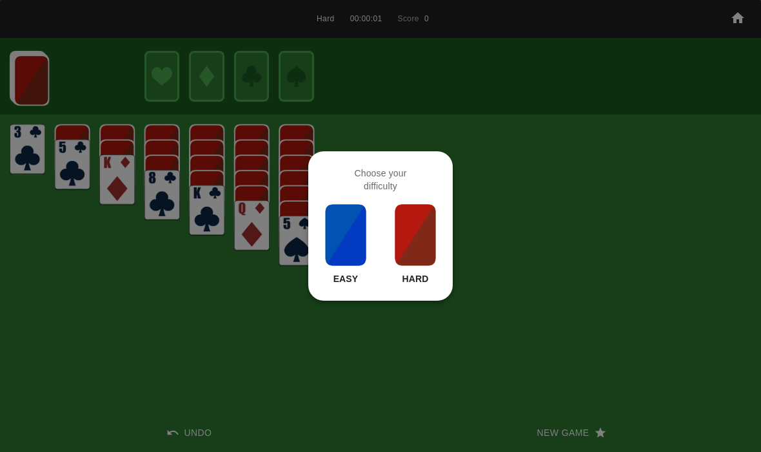
click at [424, 249] on img at bounding box center [415, 235] width 44 height 64
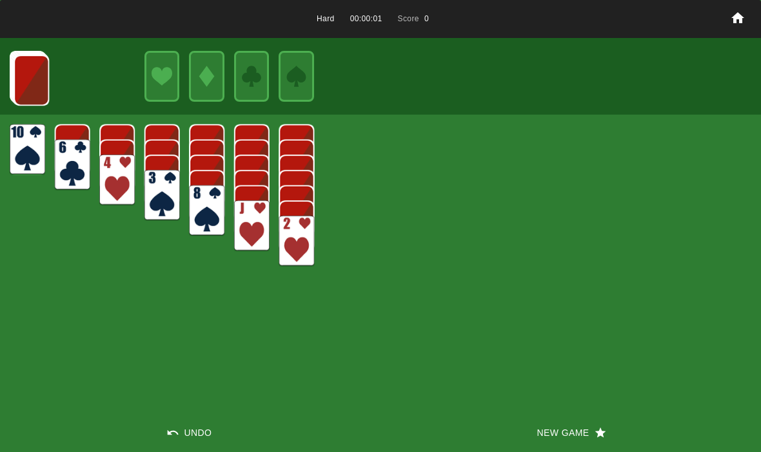
click at [569, 443] on button "New Game" at bounding box center [570, 433] width 380 height 39
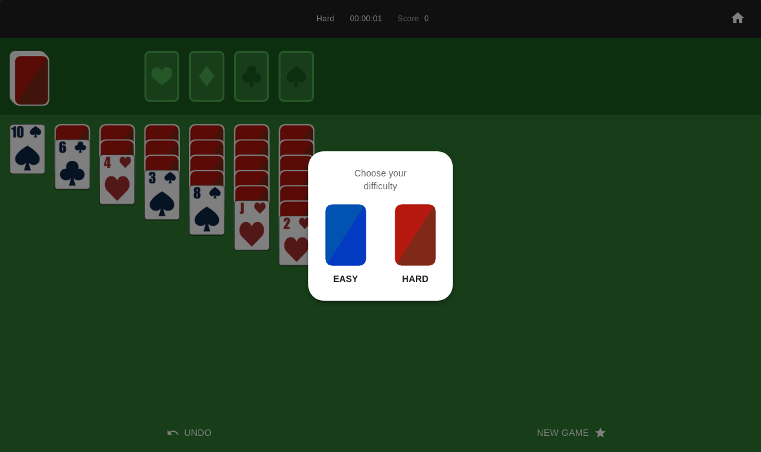
click at [427, 241] on img at bounding box center [415, 235] width 44 height 64
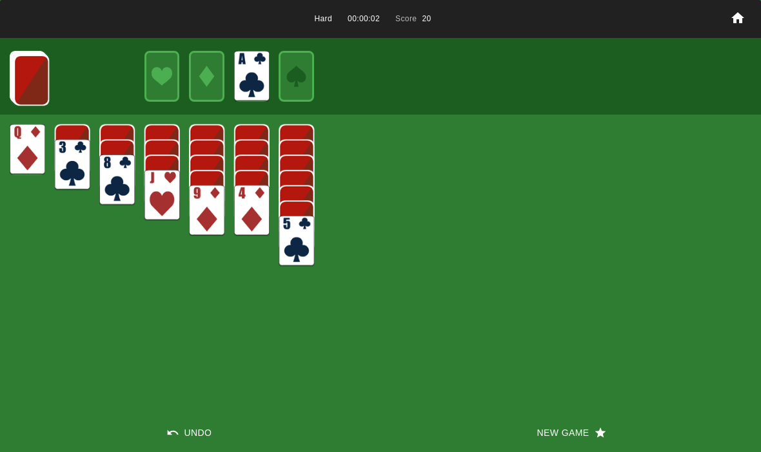
click at [37, 82] on img at bounding box center [31, 80] width 35 height 51
click at [35, 80] on img at bounding box center [31, 79] width 35 height 51
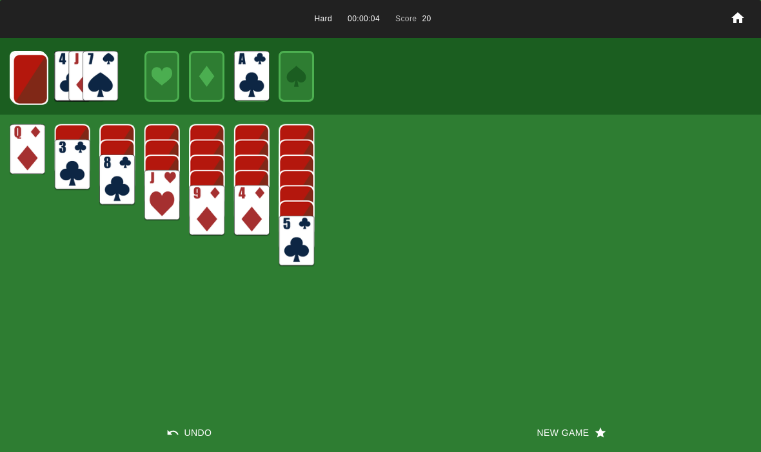
click at [29, 81] on img at bounding box center [30, 79] width 35 height 51
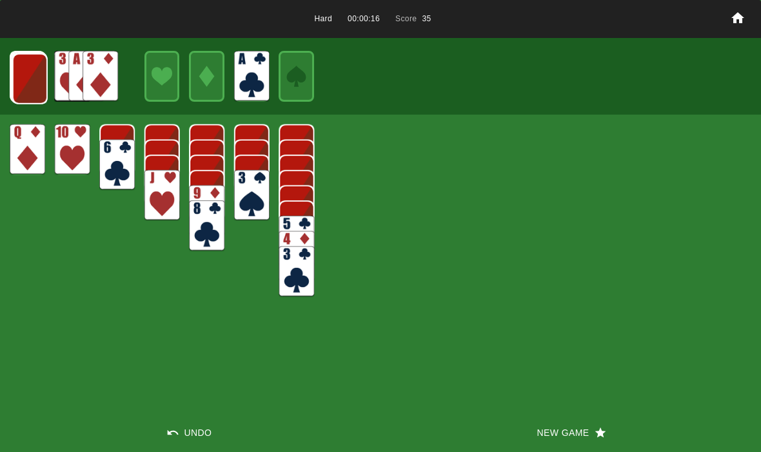
click at [19, 66] on img at bounding box center [29, 78] width 35 height 51
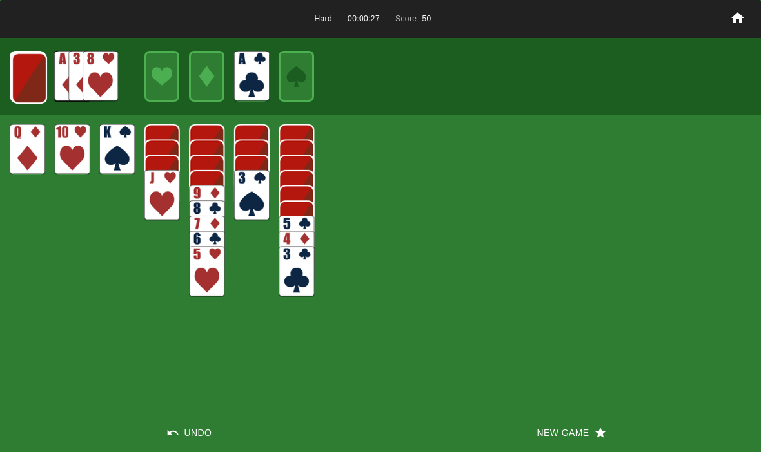
click at [34, 84] on img at bounding box center [29, 78] width 35 height 51
click at [32, 89] on img at bounding box center [28, 77] width 35 height 51
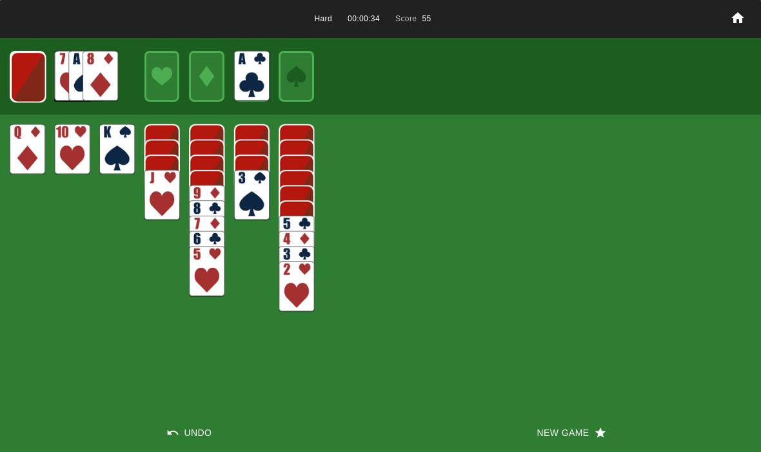
click at [19, 64] on img at bounding box center [27, 77] width 35 height 51
click at [18, 67] on img at bounding box center [27, 77] width 35 height 51
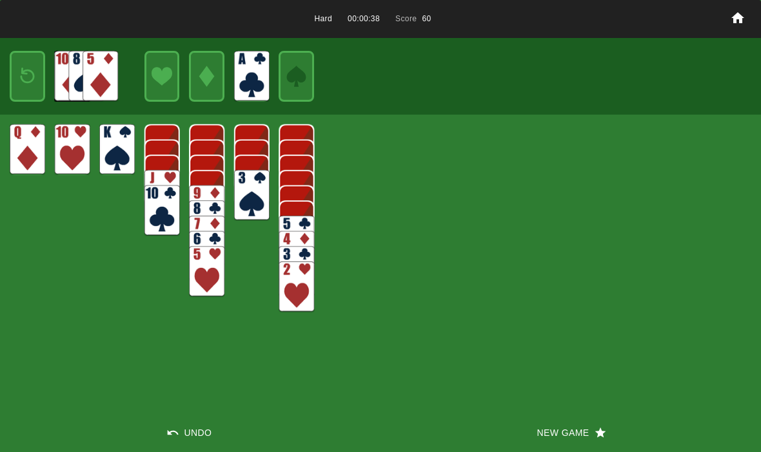
click at [27, 81] on img at bounding box center [27, 76] width 21 height 30
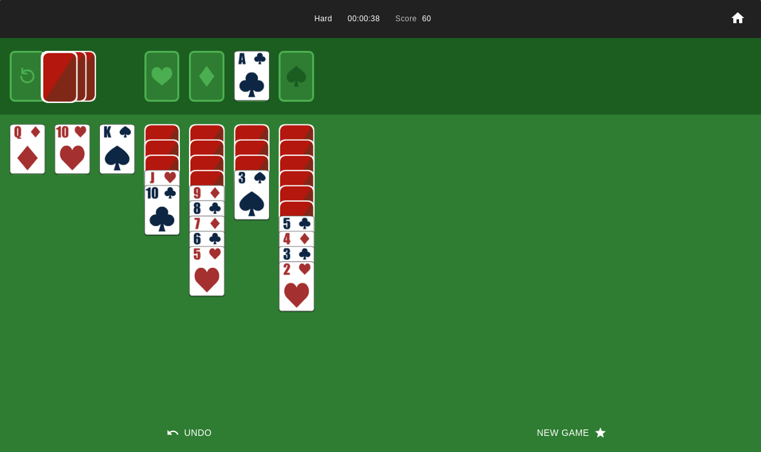
click at [42, 72] on img at bounding box center [59, 77] width 35 height 51
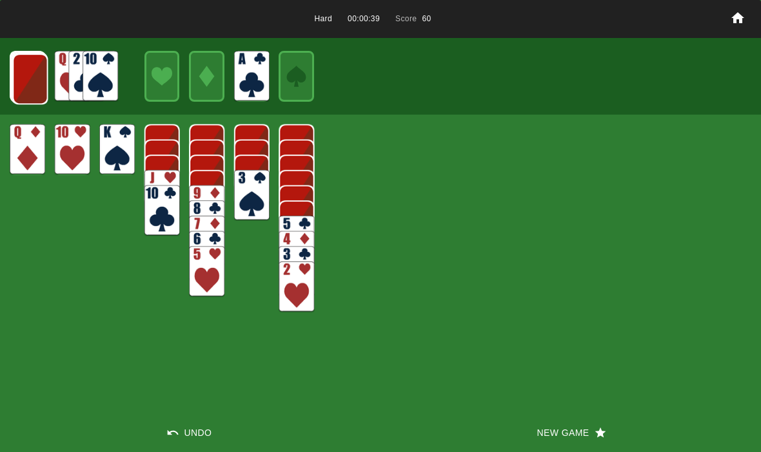
click at [30, 78] on img at bounding box center [29, 78] width 35 height 51
click at [34, 77] on img at bounding box center [29, 78] width 35 height 51
click at [26, 79] on img at bounding box center [29, 78] width 35 height 51
click at [21, 82] on img at bounding box center [28, 77] width 35 height 51
click at [34, 77] on img at bounding box center [27, 77] width 35 height 51
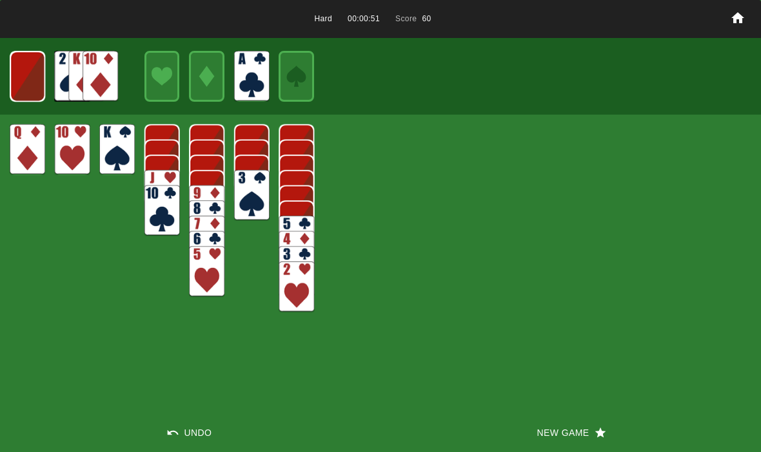
click at [30, 77] on img at bounding box center [27, 76] width 35 height 51
click at [33, 70] on img at bounding box center [27, 76] width 21 height 30
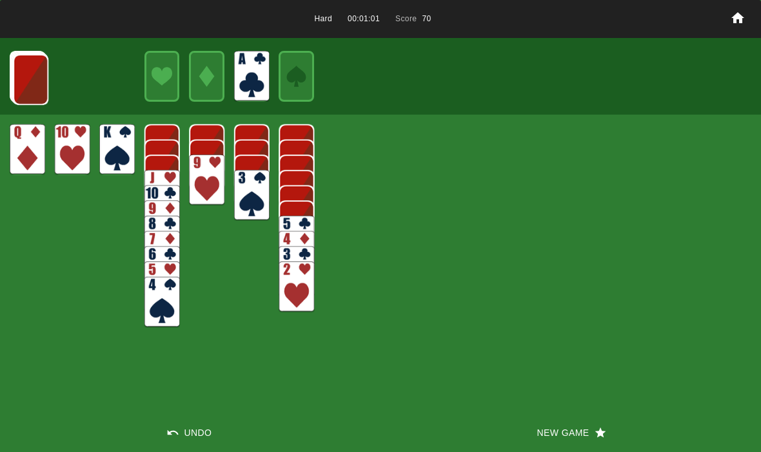
click at [25, 77] on img at bounding box center [30, 79] width 35 height 51
click at [24, 81] on img at bounding box center [29, 78] width 35 height 51
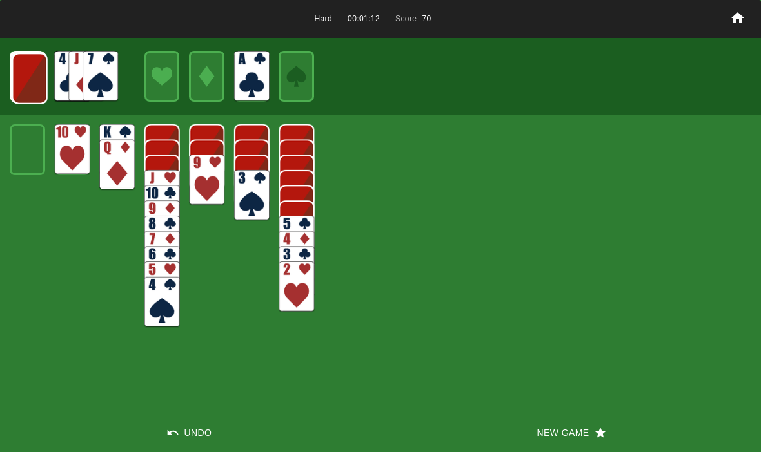
click at [29, 83] on img at bounding box center [29, 78] width 35 height 51
